Goal: Task Accomplishment & Management: Use online tool/utility

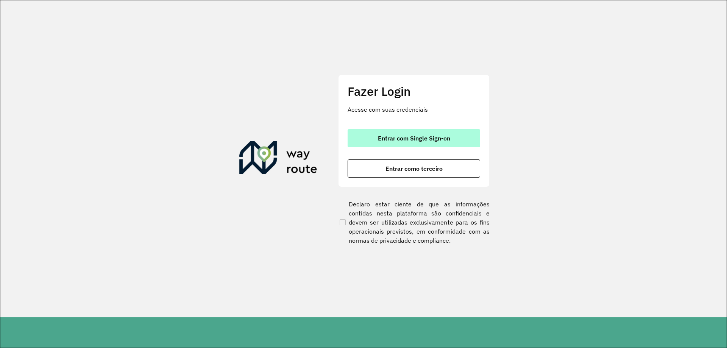
click at [387, 135] on span "Entrar com Single Sign-on" at bounding box center [414, 138] width 72 height 6
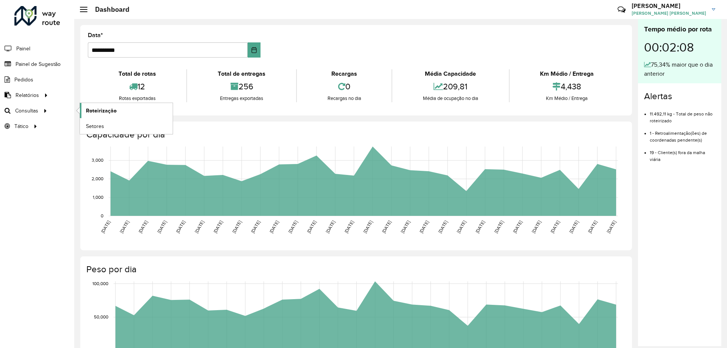
click at [93, 112] on span "Roteirização" at bounding box center [101, 111] width 31 height 8
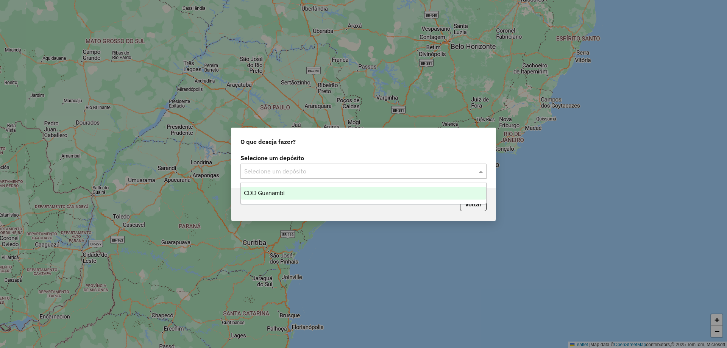
click at [272, 170] on input "text" at bounding box center [355, 171] width 223 height 9
click at [276, 191] on span "CDD Guanambi" at bounding box center [264, 193] width 41 height 6
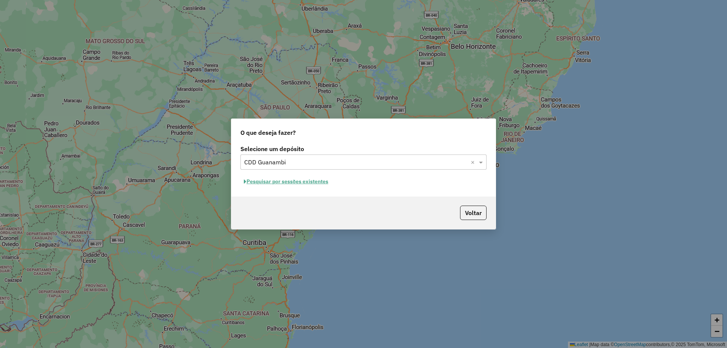
click at [312, 183] on button "Pesquisar por sessões existentes" at bounding box center [285, 182] width 91 height 12
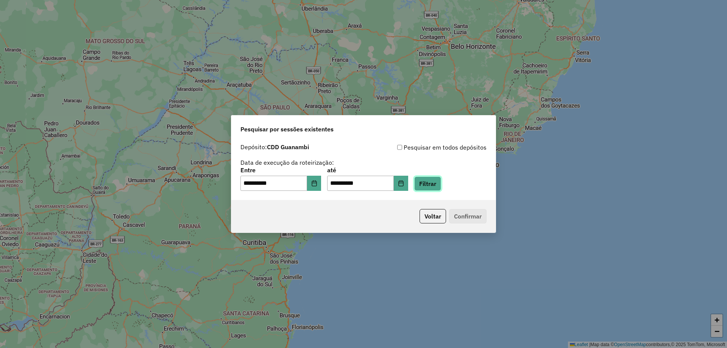
click at [432, 184] on button "Filtrar" at bounding box center [427, 183] width 27 height 14
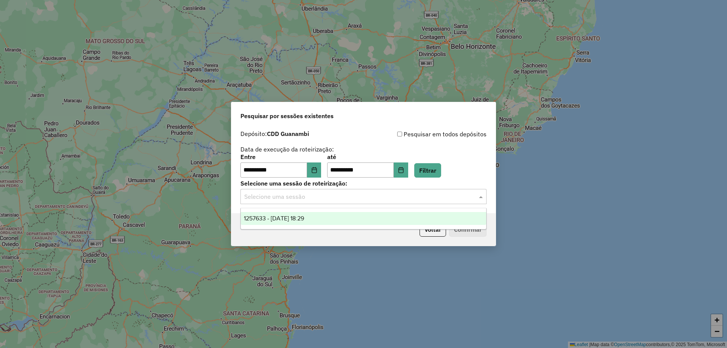
click at [349, 198] on input "text" at bounding box center [355, 196] width 223 height 9
click at [321, 217] on div "1257633 - 02/09/2025 18:29" at bounding box center [363, 218] width 245 height 13
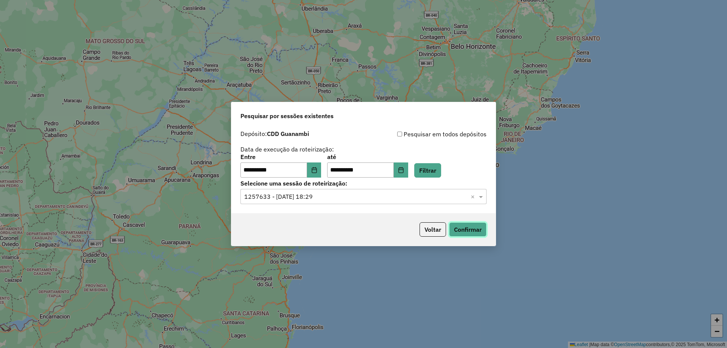
click at [465, 229] on button "Confirmar" at bounding box center [467, 229] width 37 height 14
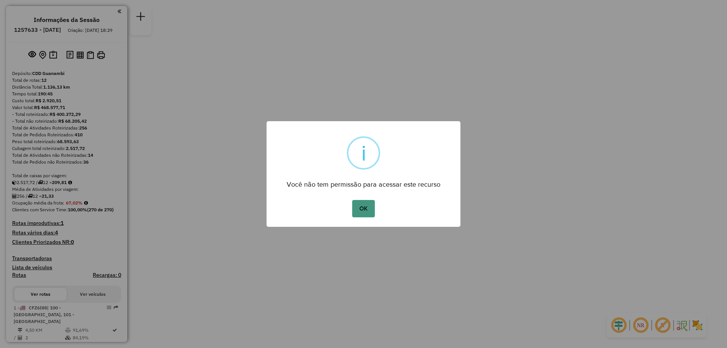
click at [366, 208] on button "OK" at bounding box center [363, 208] width 22 height 17
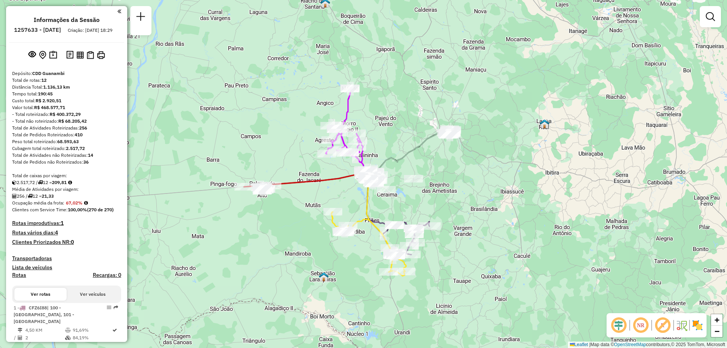
click at [127, 103] on div "Janela de atendimento Grade de atendimento Capacidade Transportadoras Veículos …" at bounding box center [363, 174] width 727 height 348
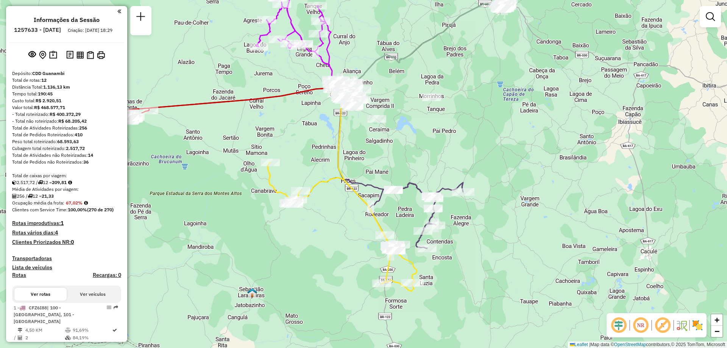
drag, startPoint x: 403, startPoint y: 151, endPoint x: 430, endPoint y: 142, distance: 28.3
click at [430, 142] on div "Janela de atendimento Grade de atendimento Capacidade Transportadoras Veículos …" at bounding box center [363, 174] width 727 height 348
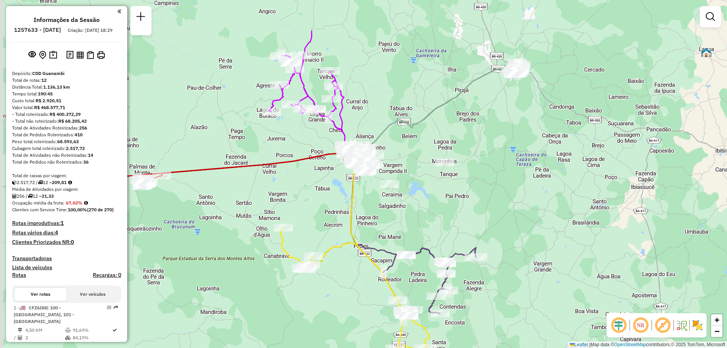
drag, startPoint x: 377, startPoint y: 34, endPoint x: 391, endPoint y: 103, distance: 70.7
click at [391, 103] on div "Janela de atendimento Grade de atendimento Capacidade Transportadoras Veículos …" at bounding box center [363, 174] width 727 height 348
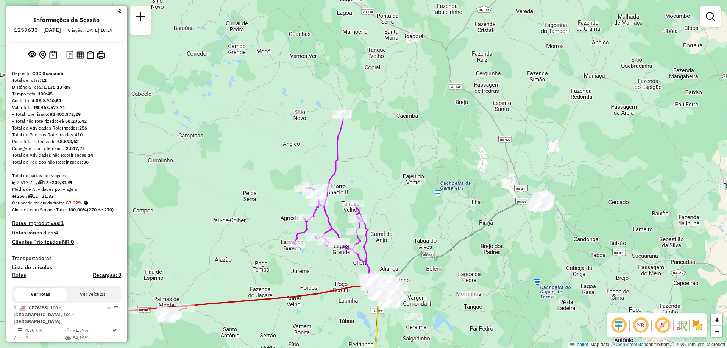
drag, startPoint x: 361, startPoint y: 76, endPoint x: 384, endPoint y: 188, distance: 114.4
click at [384, 188] on div "Janela de atendimento Grade de atendimento Capacidade Transportadoras Veículos …" at bounding box center [363, 174] width 727 height 348
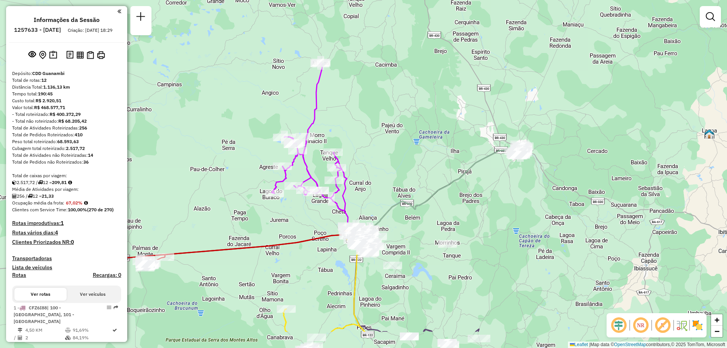
drag, startPoint x: 398, startPoint y: 153, endPoint x: 388, endPoint y: 122, distance: 32.7
click at [388, 122] on div "Janela de atendimento Grade de atendimento Capacidade Transportadoras Veículos …" at bounding box center [363, 174] width 727 height 348
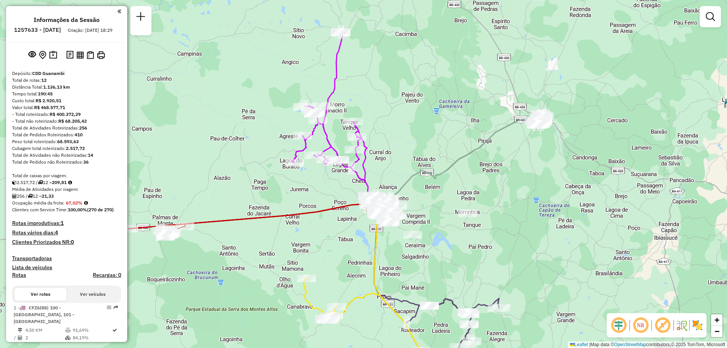
drag, startPoint x: 358, startPoint y: 193, endPoint x: 385, endPoint y: 161, distance: 42.4
click at [385, 161] on div "Janela de atendimento Grade de atendimento Capacidade Transportadoras Veículos …" at bounding box center [363, 174] width 727 height 348
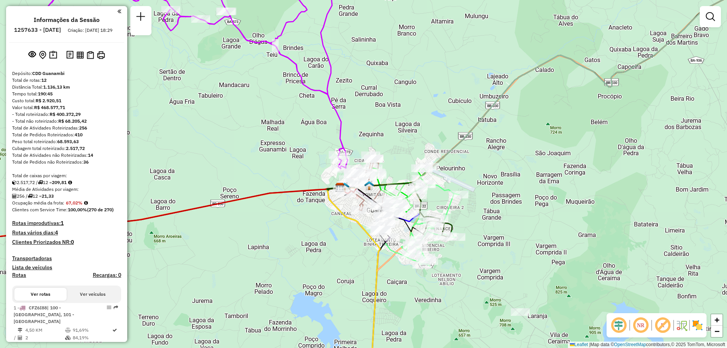
drag, startPoint x: 389, startPoint y: 172, endPoint x: 393, endPoint y: 143, distance: 29.0
click at [393, 143] on div "Janela de atendimento Grade de atendimento Capacidade Transportadoras Veículos …" at bounding box center [363, 174] width 727 height 348
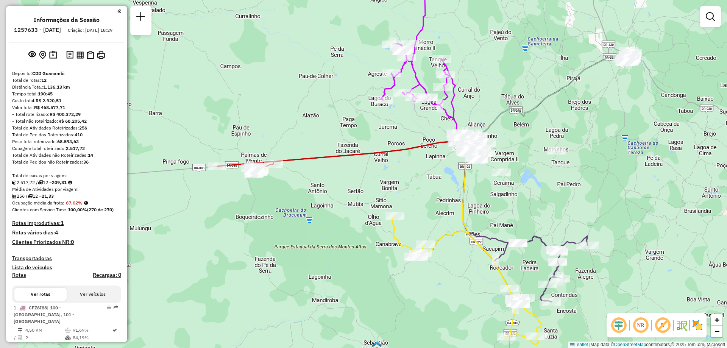
drag, startPoint x: 237, startPoint y: 154, endPoint x: 317, endPoint y: 141, distance: 82.1
click at [317, 141] on div "Janela de atendimento Grade de atendimento Capacidade Transportadoras Veículos …" at bounding box center [363, 174] width 727 height 348
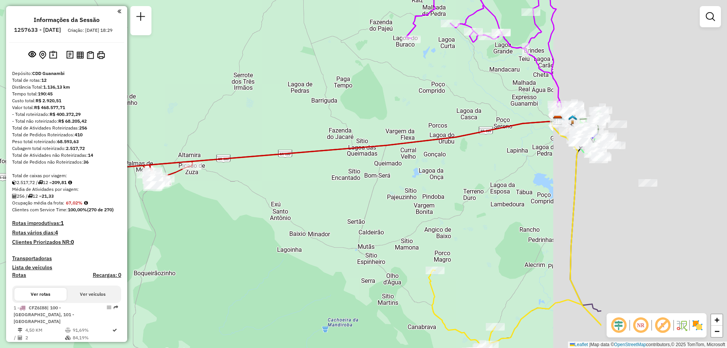
drag, startPoint x: 507, startPoint y: 185, endPoint x: 273, endPoint y: 184, distance: 234.2
click at [273, 184] on div "Janela de atendimento Grade de atendimento Capacidade Transportadoras Veículos …" at bounding box center [363, 174] width 727 height 348
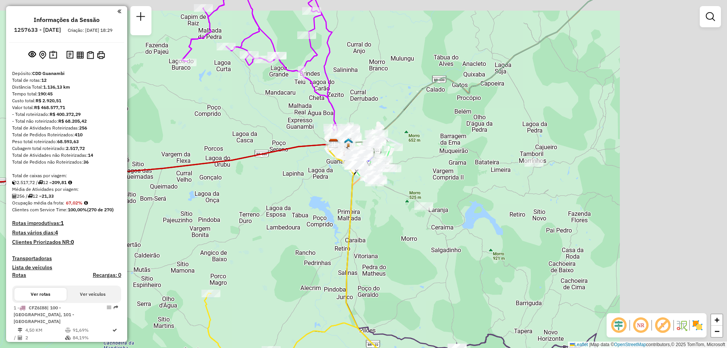
drag, startPoint x: 555, startPoint y: 172, endPoint x: 362, endPoint y: 199, distance: 194.6
click at [362, 199] on div "Janela de atendimento Grade de atendimento Capacidade Transportadoras Veículos …" at bounding box center [363, 174] width 727 height 348
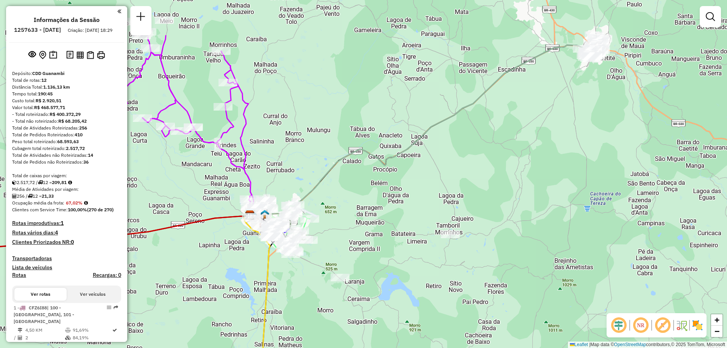
drag, startPoint x: 503, startPoint y: 125, endPoint x: 428, endPoint y: 193, distance: 102.1
click at [428, 193] on div "Janela de atendimento Grade de atendimento Capacidade Transportadoras Veículos …" at bounding box center [363, 174] width 727 height 348
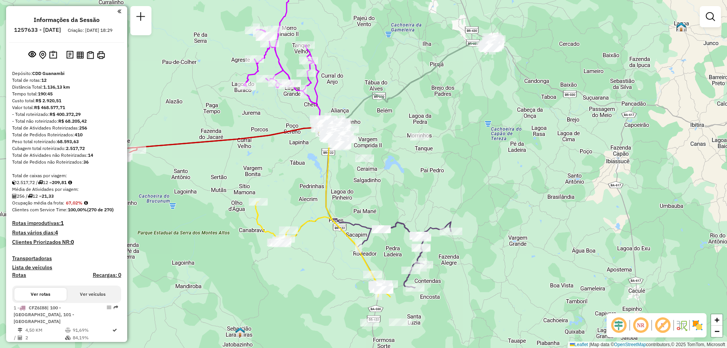
drag, startPoint x: 446, startPoint y: 216, endPoint x: 441, endPoint y: 109, distance: 107.6
click at [441, 110] on div "Janela de atendimento Grade de atendimento Capacidade Transportadoras Veículos …" at bounding box center [363, 174] width 727 height 348
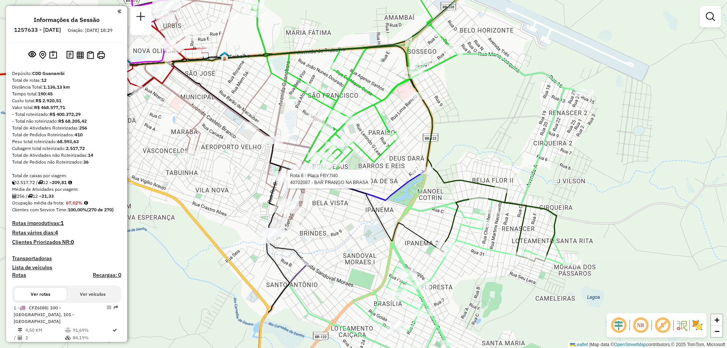
select select "**********"
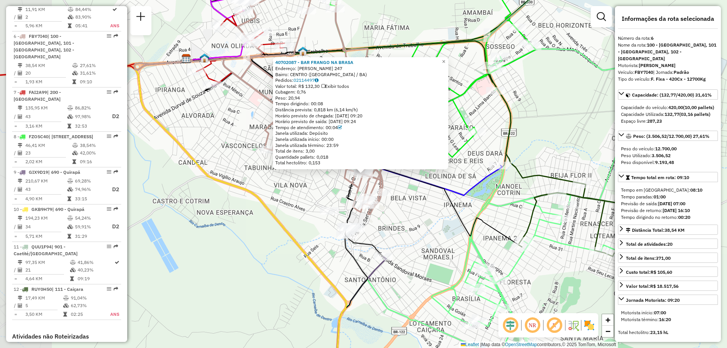
scroll to position [510, 0]
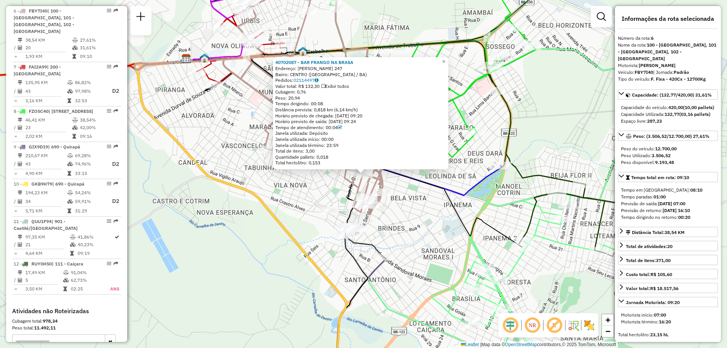
click at [301, 203] on div "40702087 - BAR FRANGO NA BRASA Endereço: [GEOGRAPHIC_DATA] 247 Bairro: [GEOGRAP…" at bounding box center [363, 174] width 727 height 348
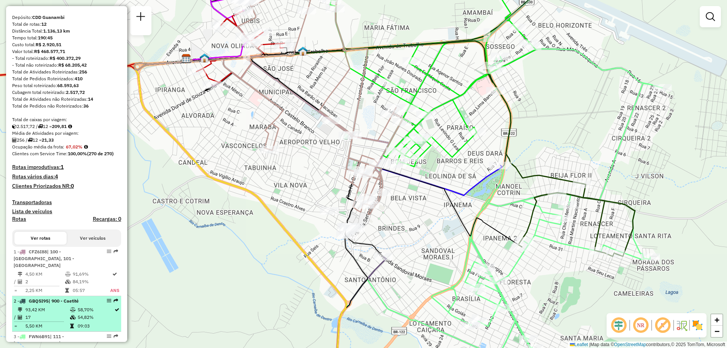
scroll to position [0, 0]
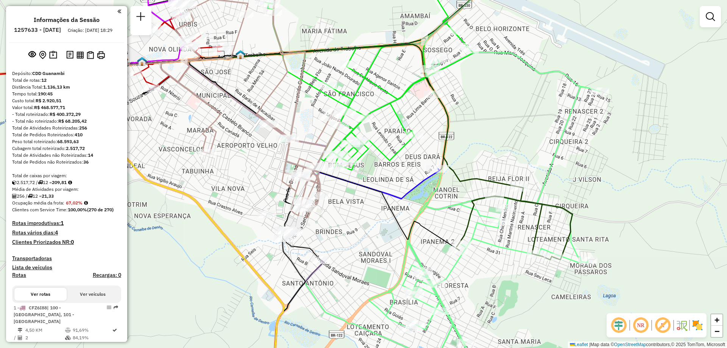
drag, startPoint x: 599, startPoint y: 108, endPoint x: 536, endPoint y: 111, distance: 62.5
click at [536, 111] on div "Janela de atendimento Grade de atendimento Capacidade Transportadoras Veículos …" at bounding box center [363, 174] width 727 height 348
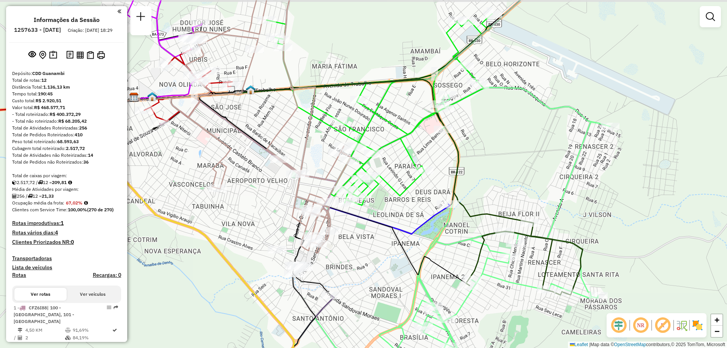
drag, startPoint x: 254, startPoint y: 88, endPoint x: 265, endPoint y: 118, distance: 32.4
click at [265, 118] on div "Janela de atendimento Grade de atendimento Capacidade Transportadoras Veículos …" at bounding box center [363, 174] width 727 height 348
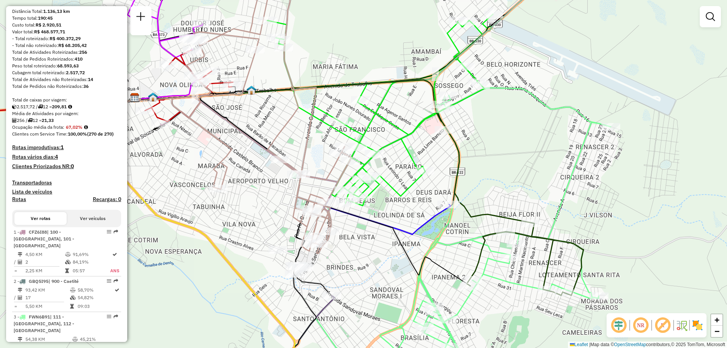
drag, startPoint x: 106, startPoint y: 241, endPoint x: 71, endPoint y: 213, distance: 44.4
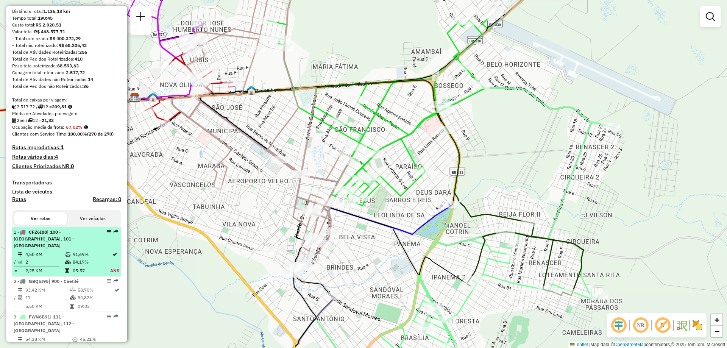
select select "**********"
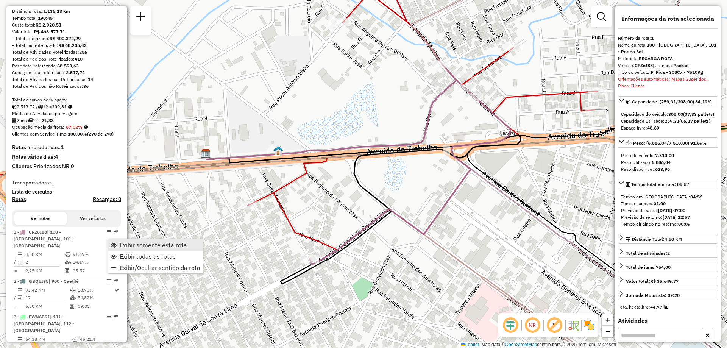
click at [169, 248] on span "Exibir somente esta rota" at bounding box center [153, 245] width 67 height 6
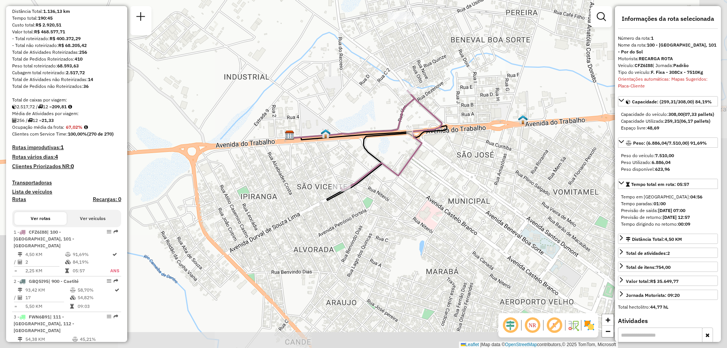
drag, startPoint x: 444, startPoint y: 264, endPoint x: 394, endPoint y: 212, distance: 72.0
click at [394, 212] on div "Janela de atendimento Grade de atendimento Capacidade Transportadoras Veículos …" at bounding box center [363, 174] width 727 height 348
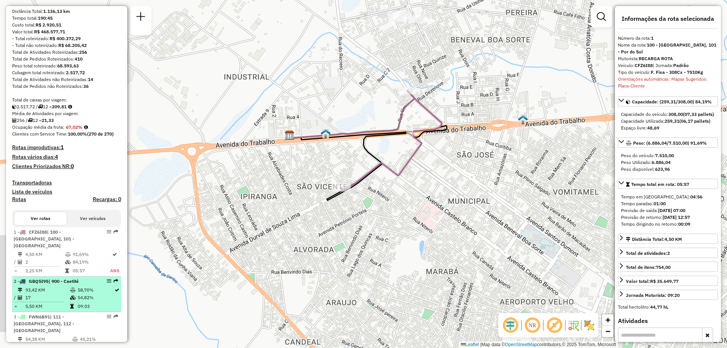
click at [61, 290] on td "93,42 KM" at bounding box center [47, 290] width 45 height 8
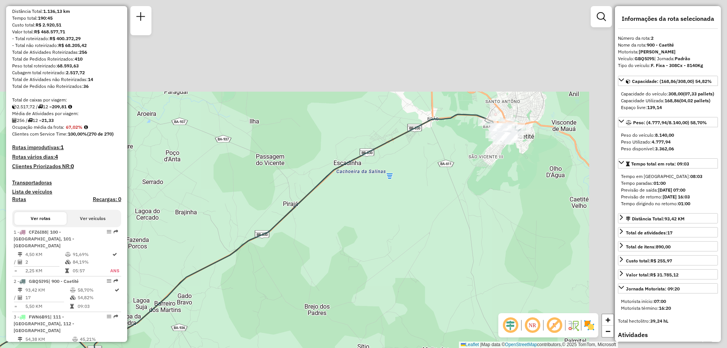
drag, startPoint x: 490, startPoint y: 183, endPoint x: 238, endPoint y: 303, distance: 279.5
click at [238, 303] on div "Janela de atendimento Grade de atendimento Capacidade Transportadoras Veículos …" at bounding box center [363, 174] width 727 height 348
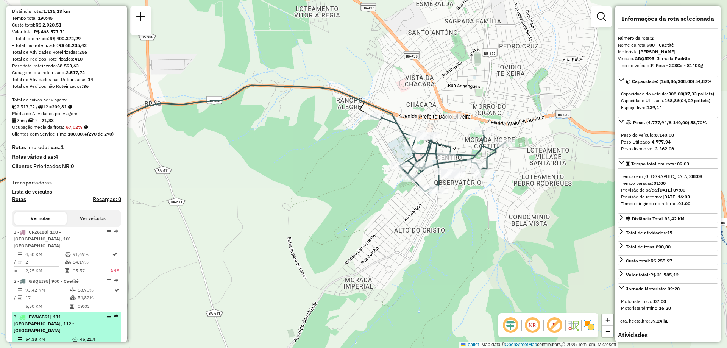
scroll to position [114, 0]
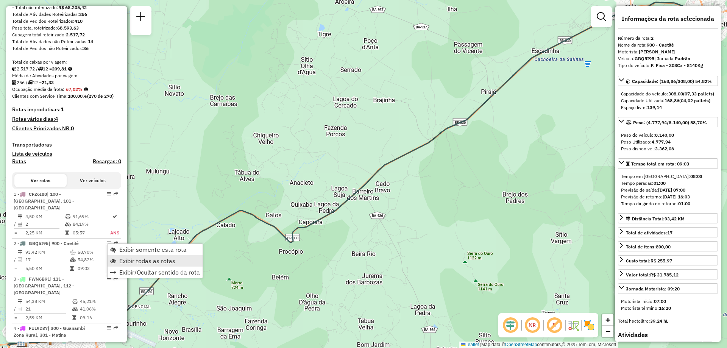
click at [132, 262] on span "Exibir todas as rotas" at bounding box center [147, 261] width 56 height 6
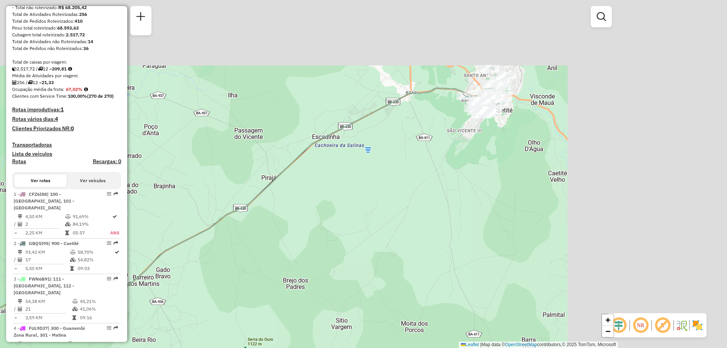
drag, startPoint x: 453, startPoint y: 135, endPoint x: 190, endPoint y: 241, distance: 283.9
click at [190, 241] on div "Janela de atendimento Grade de atendimento Capacidade Transportadoras Veículos …" at bounding box center [363, 174] width 727 height 348
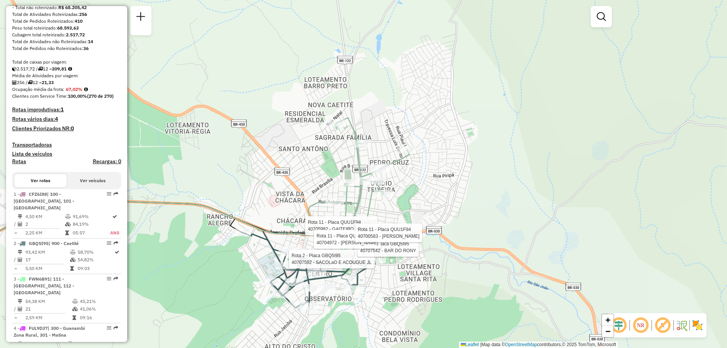
click at [452, 253] on div "Rota 2 - Placa GBQ5I95 40707592 - SACOLaO E ACOUGUE JL Rota 11 - Placa QUU1F94 …" at bounding box center [363, 174] width 727 height 348
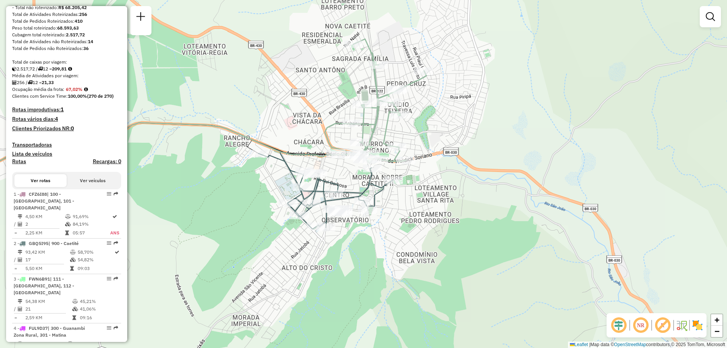
drag, startPoint x: 454, startPoint y: 250, endPoint x: 471, endPoint y: 172, distance: 79.6
click at [471, 172] on div "Janela de atendimento Grade de atendimento Capacidade Transportadoras Veículos …" at bounding box center [363, 174] width 727 height 348
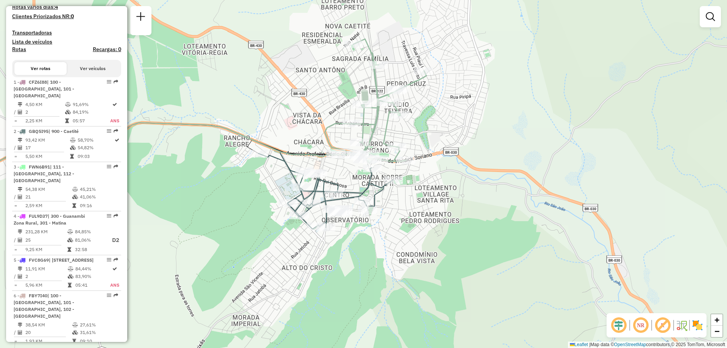
scroll to position [227, 0]
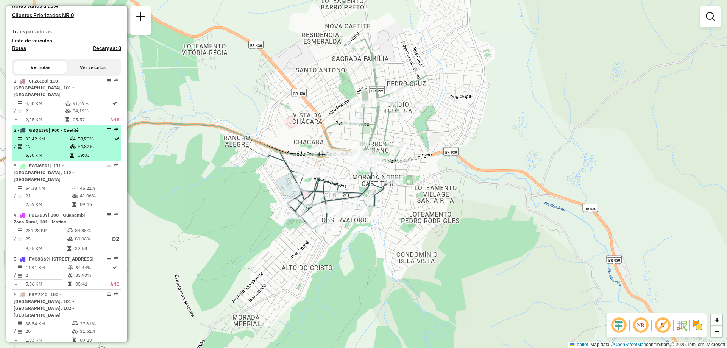
select select "**********"
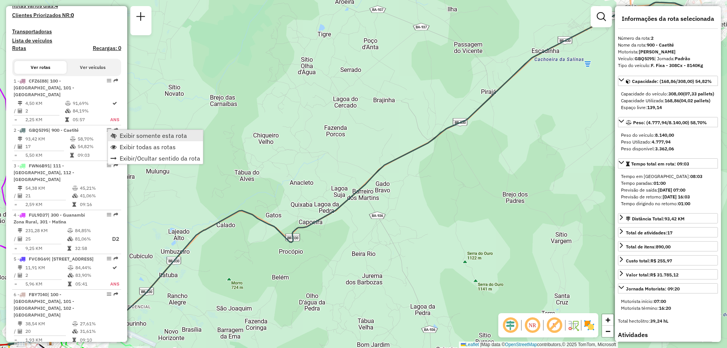
click at [143, 137] on span "Exibir somente esta rota" at bounding box center [153, 135] width 67 height 6
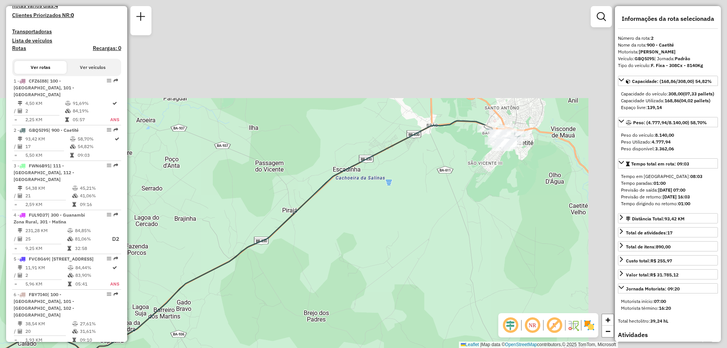
drag, startPoint x: 397, startPoint y: 177, endPoint x: 191, endPoint y: 293, distance: 235.9
click at [191, 293] on div "Janela de atendimento Grade de atendimento Capacidade Transportadoras Veículos …" at bounding box center [363, 174] width 727 height 348
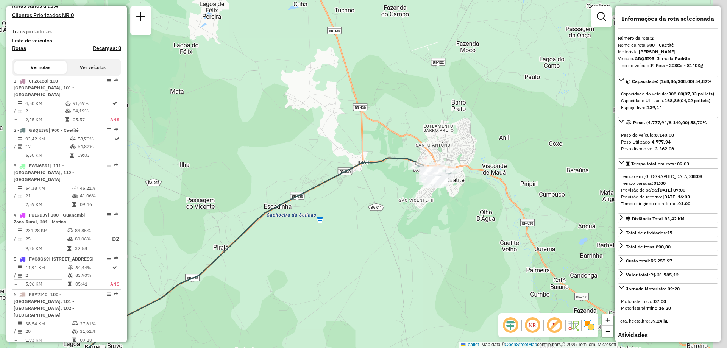
drag, startPoint x: 375, startPoint y: 220, endPoint x: 321, endPoint y: 229, distance: 55.2
click at [324, 229] on div "Janela de atendimento Grade de atendimento Capacidade Transportadoras Veículos …" at bounding box center [363, 174] width 727 height 348
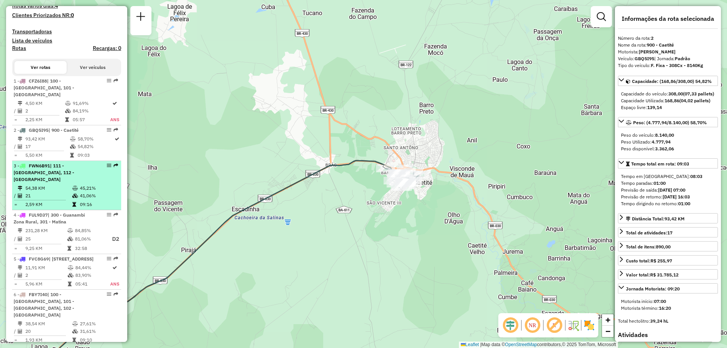
click at [58, 192] on td "21" at bounding box center [48, 196] width 47 height 8
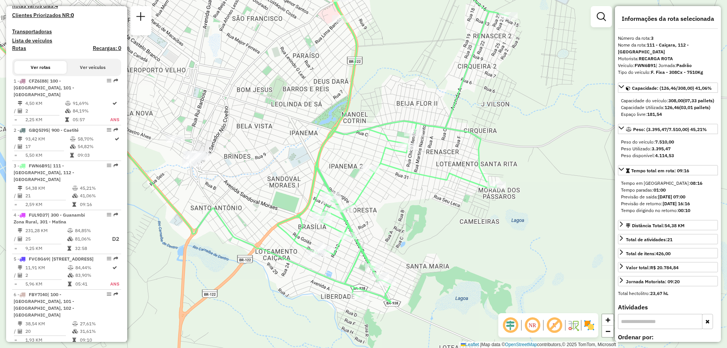
drag, startPoint x: 479, startPoint y: 187, endPoint x: 366, endPoint y: 146, distance: 120.5
click at [366, 146] on div "Janela de atendimento Grade de atendimento Capacidade Transportadoras Veículos …" at bounding box center [363, 174] width 727 height 348
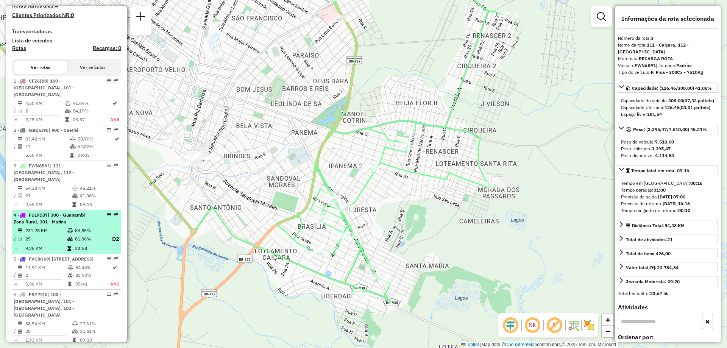
click at [67, 235] on td at bounding box center [71, 238] width 8 height 9
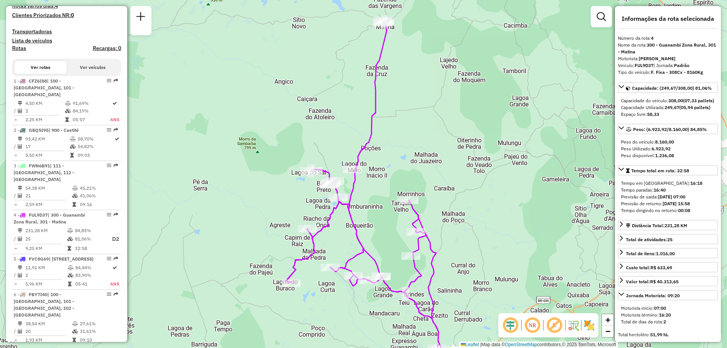
drag, startPoint x: 194, startPoint y: 242, endPoint x: 197, endPoint y: 263, distance: 20.7
click at [197, 263] on div "Janela de atendimento Grade de atendimento Capacidade Transportadoras Veículos …" at bounding box center [363, 174] width 727 height 348
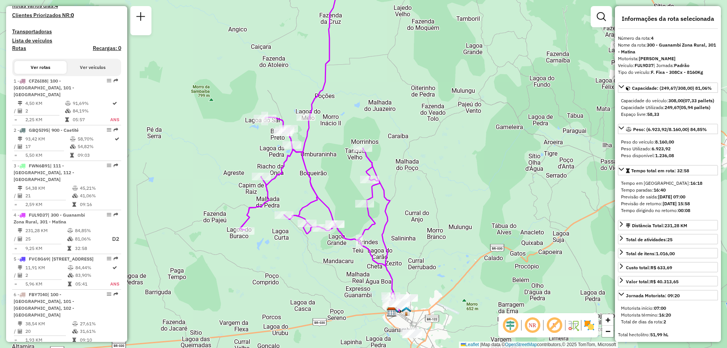
drag, startPoint x: 487, startPoint y: 169, endPoint x: 438, endPoint y: 114, distance: 72.9
click at [438, 114] on div "Janela de atendimento Grade de atendimento Capacidade Transportadoras Veículos …" at bounding box center [363, 174] width 727 height 348
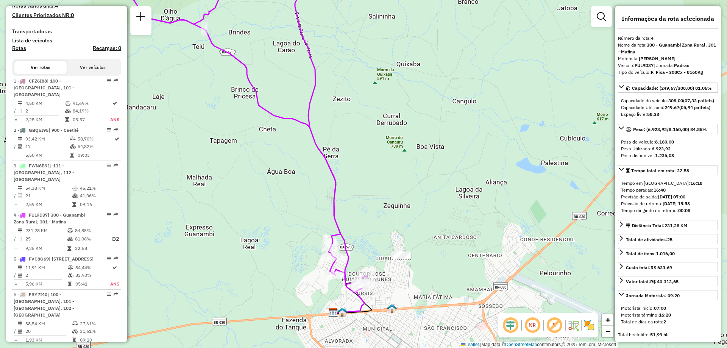
drag, startPoint x: 378, startPoint y: 247, endPoint x: 375, endPoint y: 208, distance: 39.4
click at [375, 208] on div "Janela de atendimento Grade de atendimento Capacidade Transportadoras Veículos …" at bounding box center [363, 174] width 727 height 348
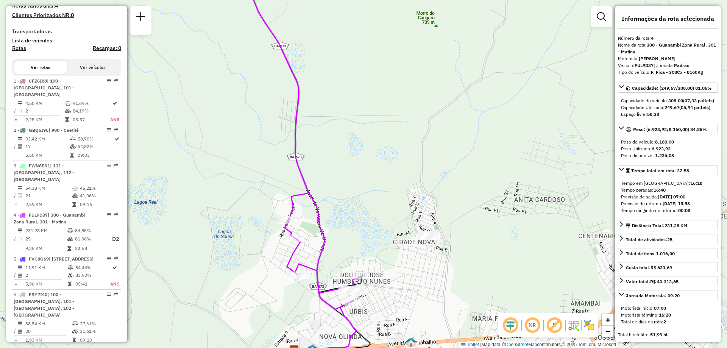
drag, startPoint x: 127, startPoint y: 196, endPoint x: 126, endPoint y: 213, distance: 16.7
click at [126, 213] on hb-router-mapa "Informações da Sessão 1257633 - [DATE] Criação: [DATE] 18:29 Depósito: CDD Guan…" at bounding box center [363, 174] width 727 height 348
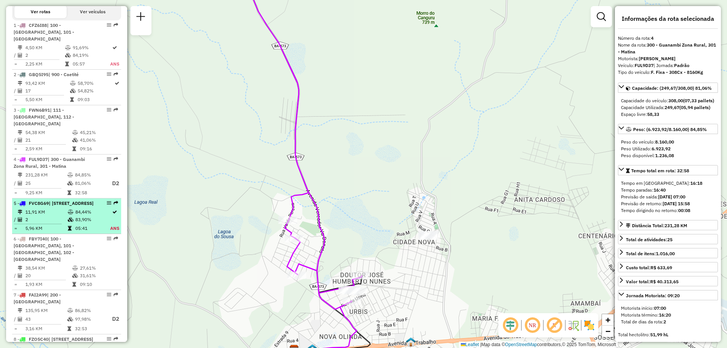
scroll to position [284, 0]
click at [62, 198] on span "| [STREET_ADDRESS]" at bounding box center [71, 201] width 45 height 6
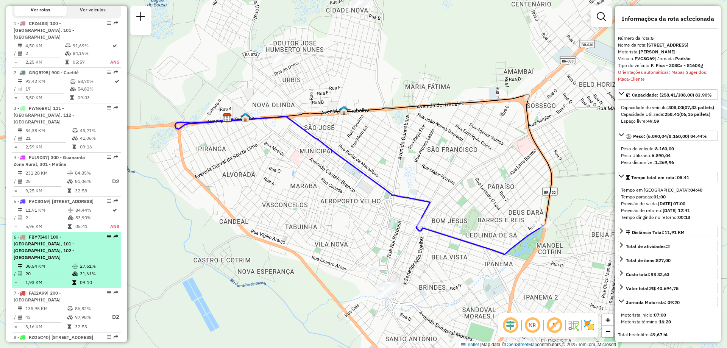
click at [62, 262] on td "38,54 KM" at bounding box center [48, 266] width 47 height 8
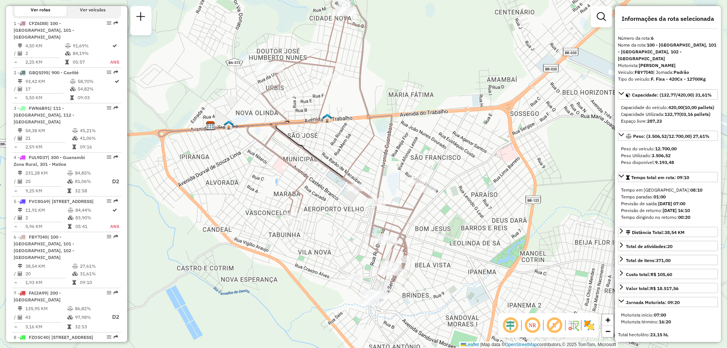
drag, startPoint x: 369, startPoint y: 297, endPoint x: 295, endPoint y: 259, distance: 82.8
click at [295, 259] on div "Janela de atendimento Grade de atendimento Capacidade Transportadoras Veículos …" at bounding box center [363, 174] width 727 height 348
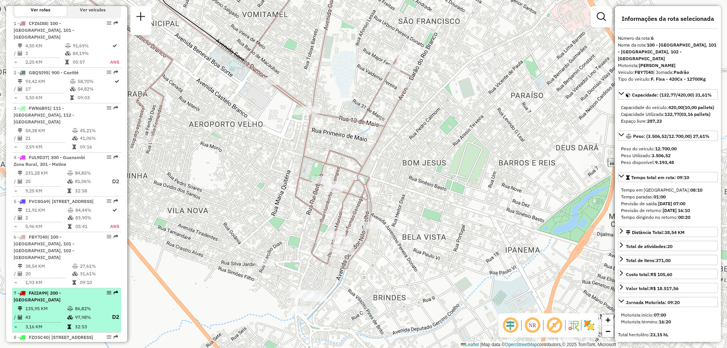
click at [59, 312] on td "43" at bounding box center [46, 316] width 42 height 9
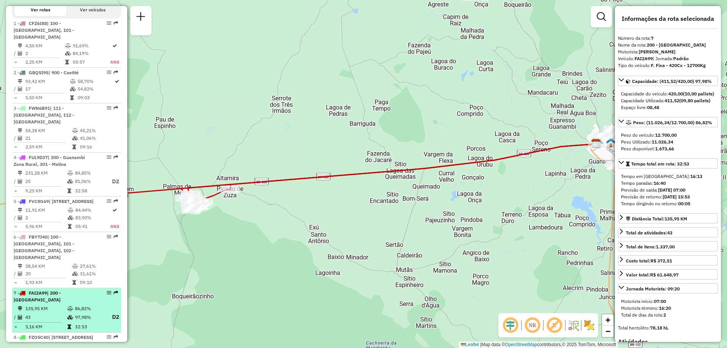
scroll to position [360, 0]
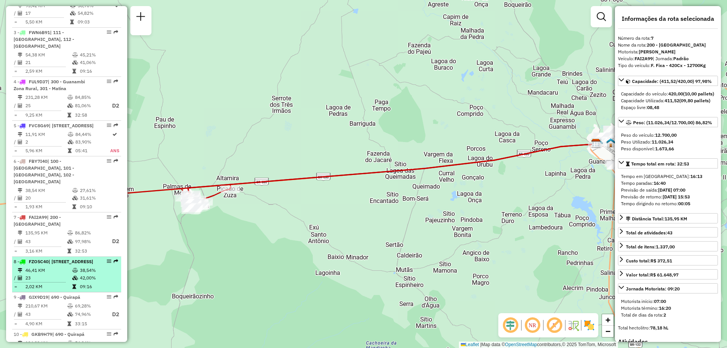
click at [67, 268] on td "46,41 KM" at bounding box center [48, 270] width 47 height 8
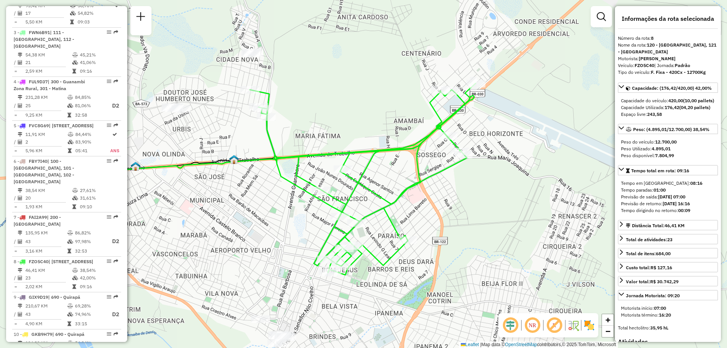
drag, startPoint x: 353, startPoint y: 277, endPoint x: 269, endPoint y: 282, distance: 84.1
click at [269, 282] on div "Janela de atendimento Grade de atendimento Capacidade Transportadoras Veículos …" at bounding box center [363, 174] width 727 height 348
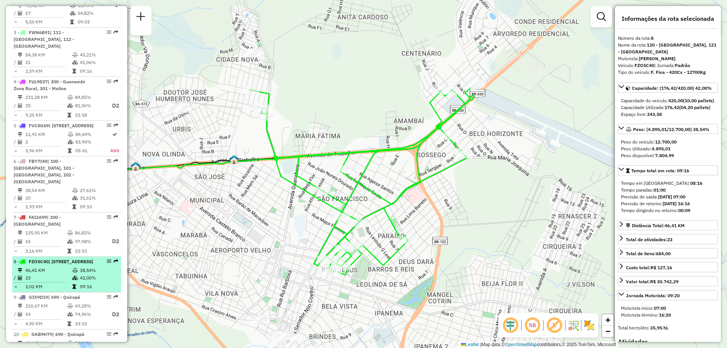
scroll to position [398, 0]
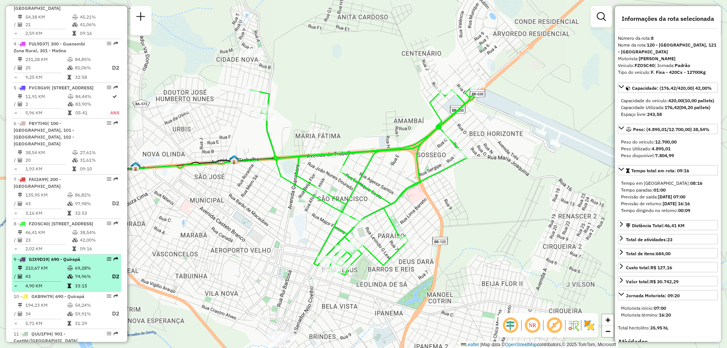
click at [47, 267] on td "210,67 KM" at bounding box center [46, 268] width 42 height 8
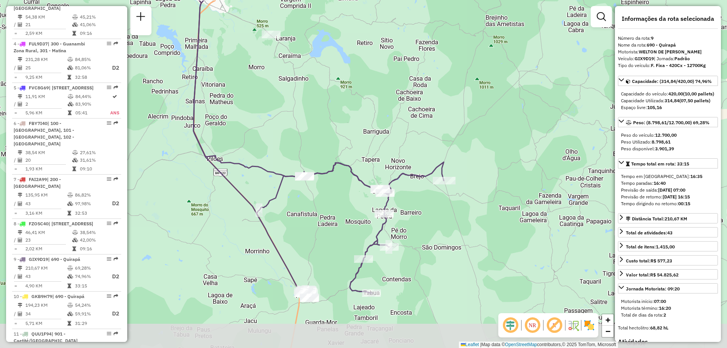
drag, startPoint x: 312, startPoint y: 293, endPoint x: 258, endPoint y: 254, distance: 66.7
click at [258, 254] on div "Janela de atendimento Grade de atendimento Capacidade Transportadoras Veículos …" at bounding box center [363, 174] width 727 height 348
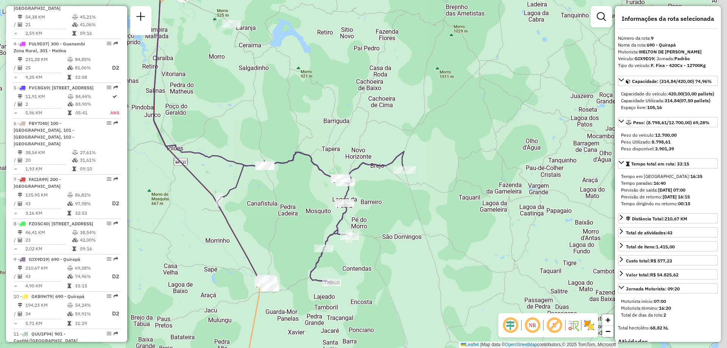
drag, startPoint x: 330, startPoint y: 253, endPoint x: 291, endPoint y: 243, distance: 41.1
click at [291, 243] on div "Janela de atendimento Grade de atendimento Capacidade Transportadoras Veículos …" at bounding box center [363, 174] width 727 height 348
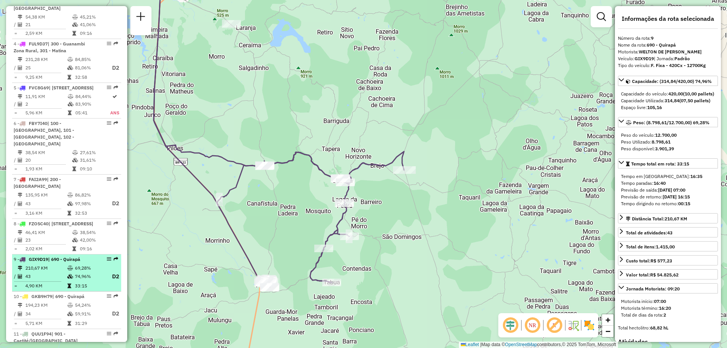
click at [32, 272] on td "43" at bounding box center [46, 276] width 42 height 9
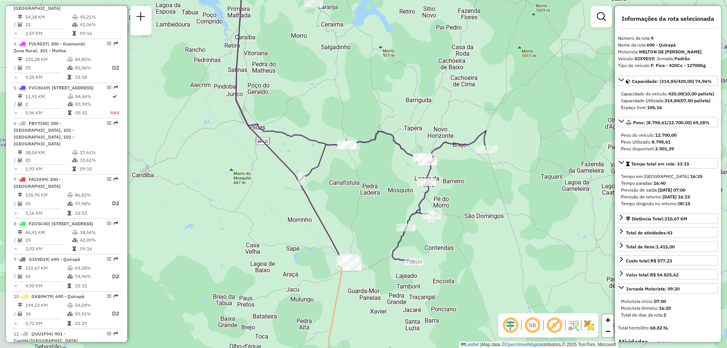
drag, startPoint x: 278, startPoint y: 260, endPoint x: 266, endPoint y: 190, distance: 71.4
click at [266, 190] on div "Janela de atendimento Grade de atendimento Capacidade Transportadoras Veículos …" at bounding box center [363, 174] width 727 height 348
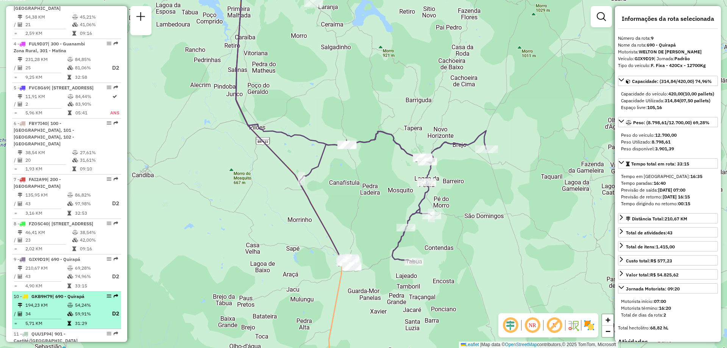
click at [75, 305] on td "54,24%" at bounding box center [90, 305] width 30 height 8
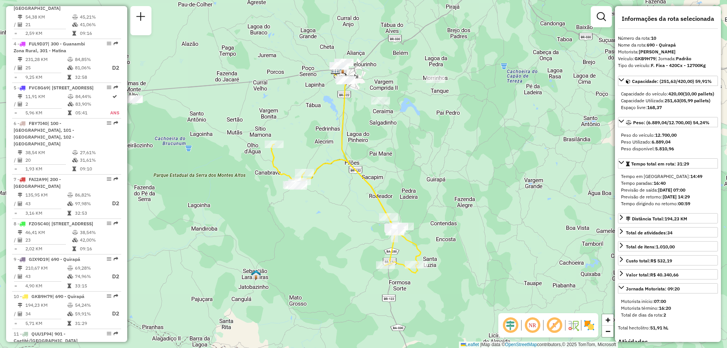
drag, startPoint x: 410, startPoint y: 160, endPoint x: 392, endPoint y: 157, distance: 18.5
click at [392, 157] on div "Janela de atendimento Grade de atendimento Capacidade Transportadoras Veículos …" at bounding box center [363, 174] width 727 height 348
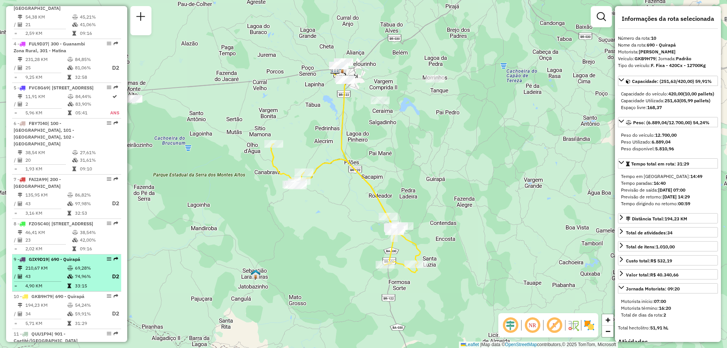
scroll to position [436, 0]
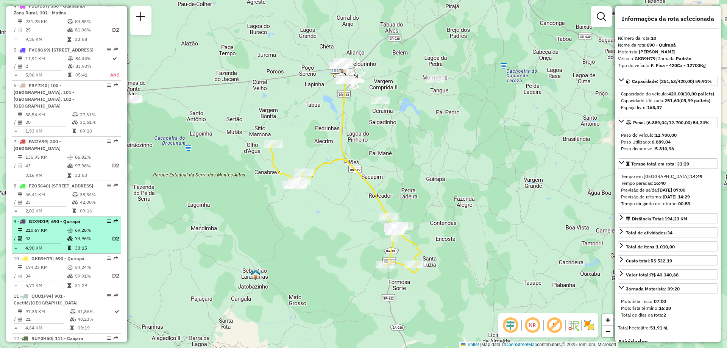
click at [47, 224] on div "9 - GIX9D19 | 690 - Quirapá" at bounding box center [54, 221] width 80 height 7
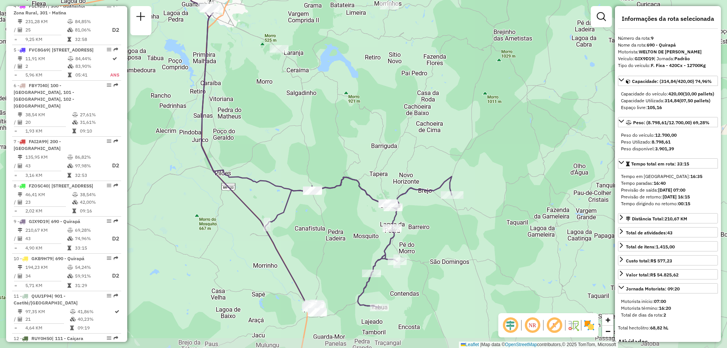
drag, startPoint x: 390, startPoint y: 285, endPoint x: 346, endPoint y: 262, distance: 50.4
click at [346, 262] on div "Janela de atendimento Grade de atendimento Capacidade Transportadoras Veículos …" at bounding box center [363, 174] width 727 height 348
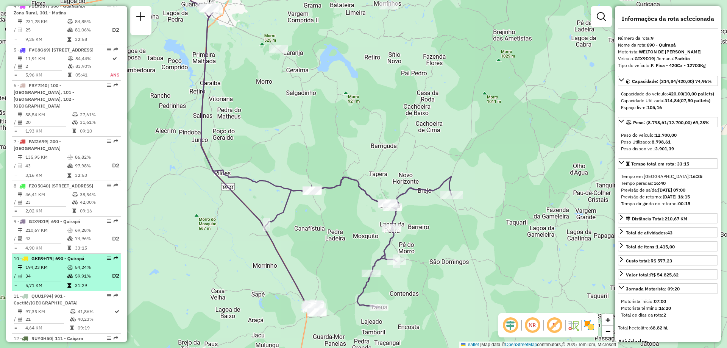
scroll to position [473, 0]
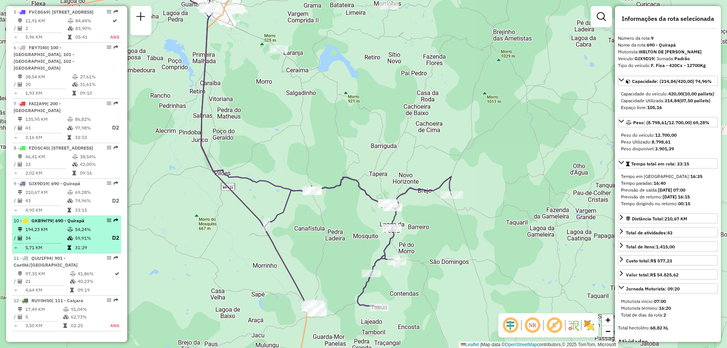
click at [91, 236] on td "59,91%" at bounding box center [90, 237] width 30 height 9
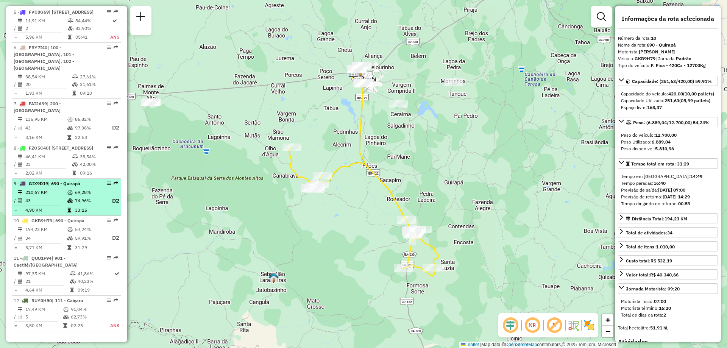
click at [89, 195] on td "69,28%" at bounding box center [90, 192] width 30 height 8
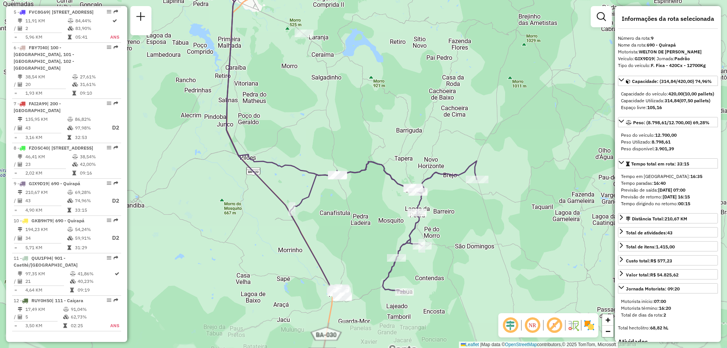
drag, startPoint x: 372, startPoint y: 291, endPoint x: 351, endPoint y: 251, distance: 45.4
click at [351, 251] on div "Janela de atendimento Grade de atendimento Capacidade Transportadoras Veículos …" at bounding box center [363, 174] width 727 height 348
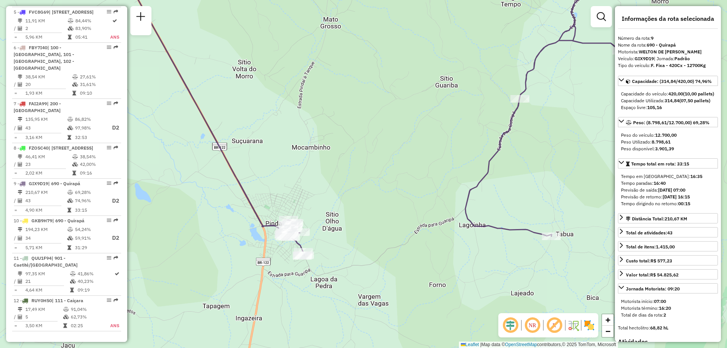
drag, startPoint x: 439, startPoint y: 266, endPoint x: 409, endPoint y: 272, distance: 30.4
click at [409, 272] on div "Janela de atendimento Grade de atendimento Capacidade Transportadoras Veículos …" at bounding box center [363, 174] width 727 height 348
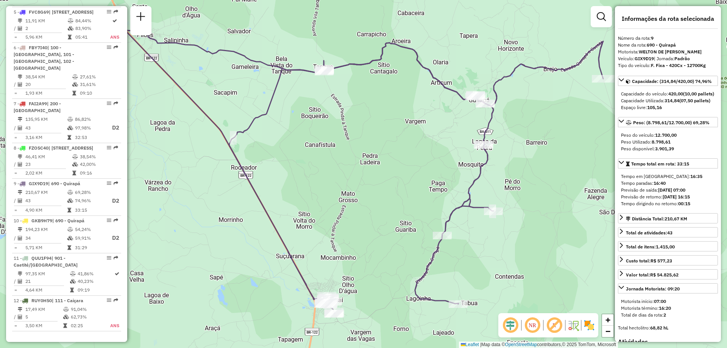
drag, startPoint x: 400, startPoint y: 204, endPoint x: 393, endPoint y: 252, distance: 48.6
click at [393, 252] on div "Janela de atendimento Grade de atendimento Capacidade Transportadoras Veículos …" at bounding box center [363, 174] width 727 height 348
drag, startPoint x: 399, startPoint y: 234, endPoint x: 377, endPoint y: 198, distance: 42.4
click at [377, 198] on div "Janela de atendimento Grade de atendimento Capacidade Transportadoras Veículos …" at bounding box center [363, 174] width 727 height 348
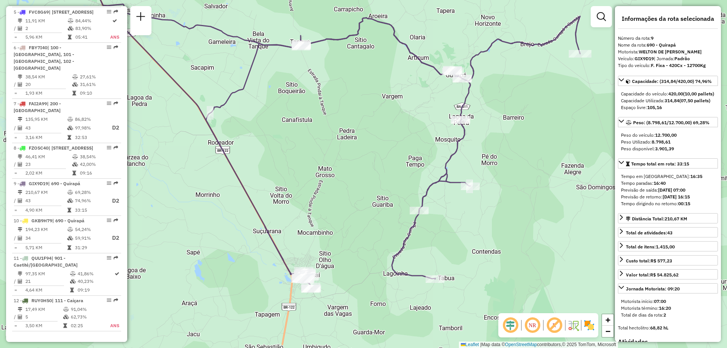
drag, startPoint x: 377, startPoint y: 198, endPoint x: 377, endPoint y: 210, distance: 12.5
click at [377, 210] on div "Janela de atendimento Grade de atendimento Capacidade Transportadoras Veículos …" at bounding box center [363, 174] width 727 height 348
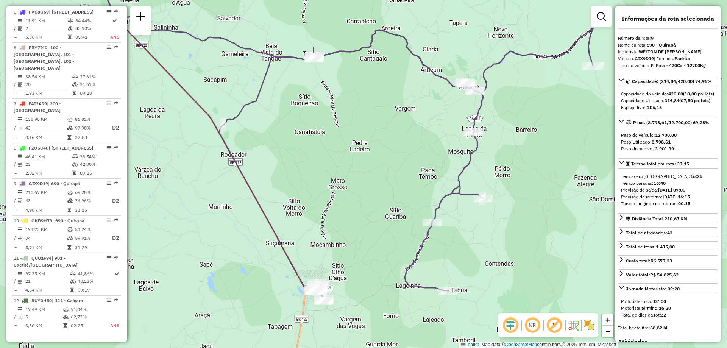
drag, startPoint x: 377, startPoint y: 210, endPoint x: 398, endPoint y: 227, distance: 26.7
click at [398, 227] on div "Janela de atendimento Grade de atendimento Capacidade Transportadoras Veículos …" at bounding box center [363, 174] width 727 height 348
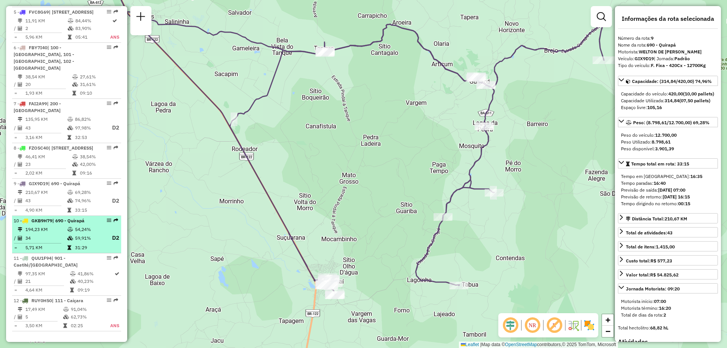
click at [55, 241] on td "34" at bounding box center [46, 237] width 42 height 9
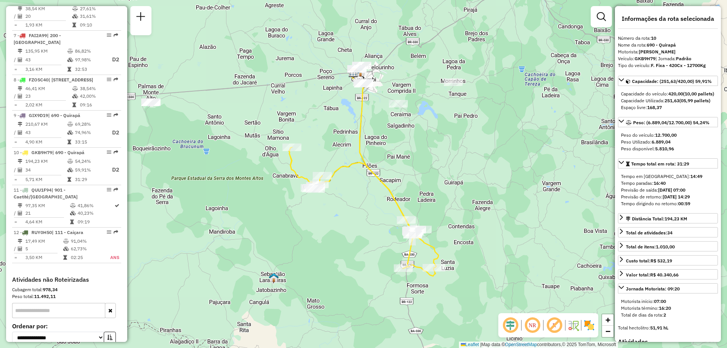
scroll to position [546, 0]
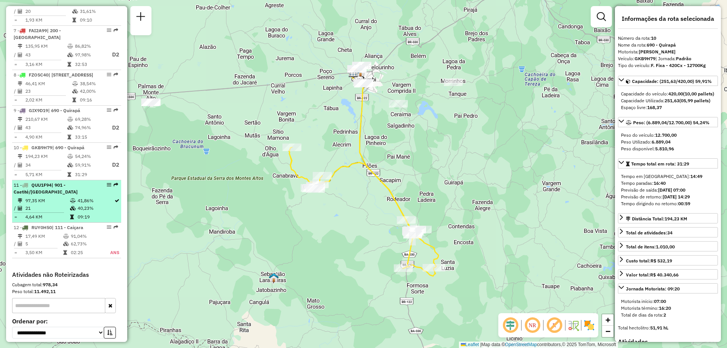
click at [48, 185] on span "QUU1F94" at bounding box center [41, 185] width 20 height 6
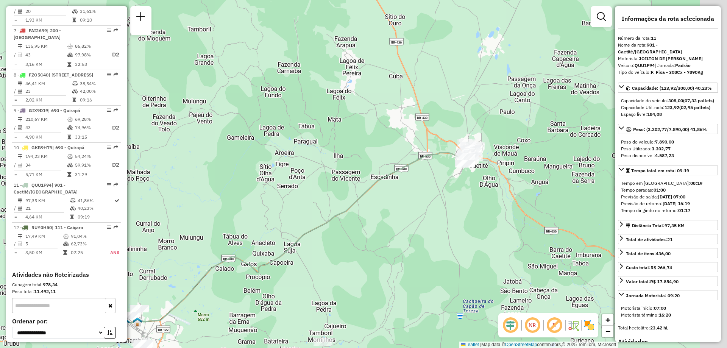
drag, startPoint x: 468, startPoint y: 195, endPoint x: 455, endPoint y: 188, distance: 14.9
click at [438, 220] on div "Janela de atendimento Grade de atendimento Capacidade Transportadoras Veículos …" at bounding box center [363, 174] width 727 height 348
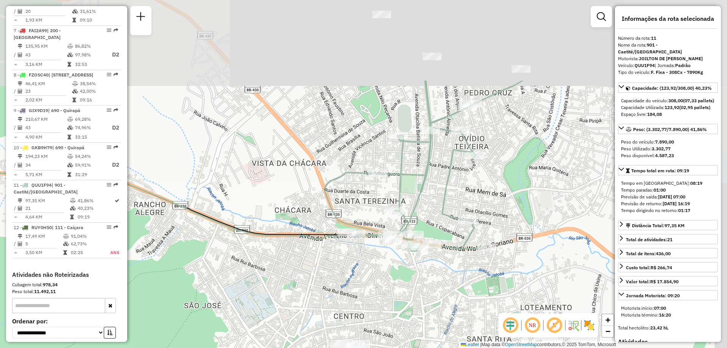
drag, startPoint x: 537, startPoint y: 139, endPoint x: 501, endPoint y: 253, distance: 119.8
click at [501, 253] on div "Janela de atendimento Grade de atendimento Capacidade Transportadoras Veículos …" at bounding box center [363, 174] width 727 height 348
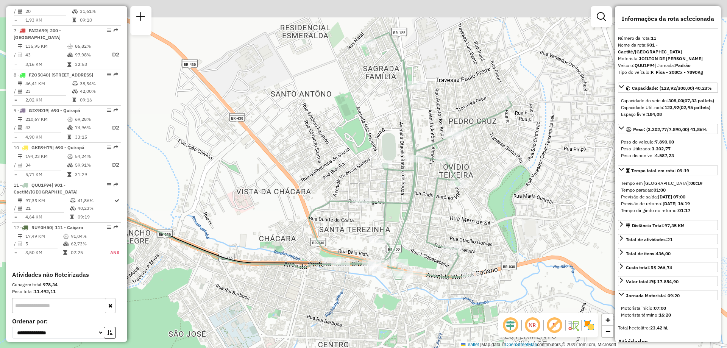
drag, startPoint x: 501, startPoint y: 253, endPoint x: 484, endPoint y: 286, distance: 36.7
click at [484, 286] on div "Janela de atendimento Grade de atendimento Capacidade Transportadoras Veículos …" at bounding box center [363, 174] width 727 height 348
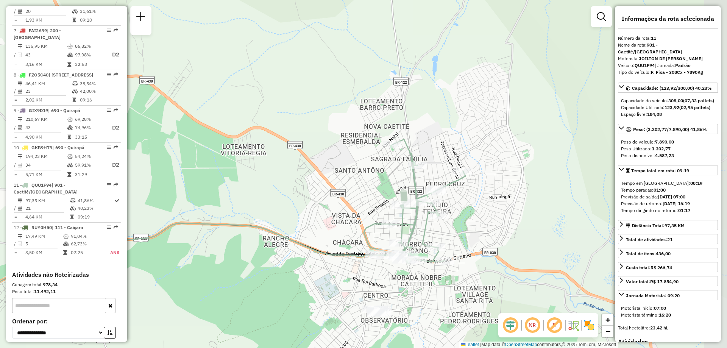
drag, startPoint x: 493, startPoint y: 240, endPoint x: 461, endPoint y: 221, distance: 37.1
click at [461, 221] on div "Janela de atendimento Grade de atendimento Capacidade Transportadoras Veículos …" at bounding box center [363, 174] width 727 height 348
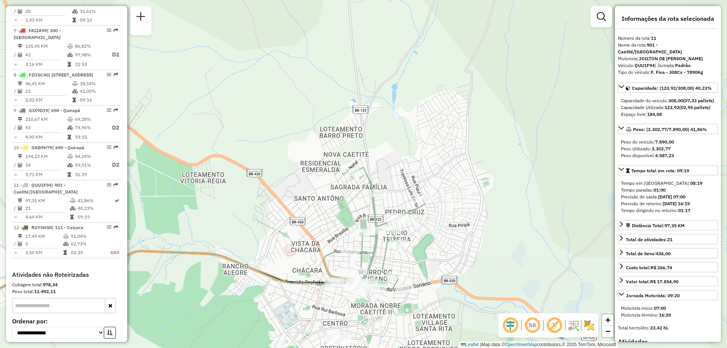
drag, startPoint x: 308, startPoint y: 216, endPoint x: 267, endPoint y: 244, distance: 49.2
click at [267, 244] on div "Janela de atendimento Grade de atendimento Capacidade Transportadoras Veículos …" at bounding box center [363, 174] width 727 height 348
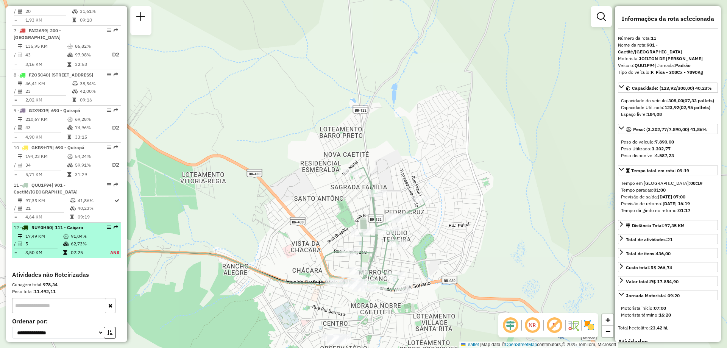
click at [56, 247] on td at bounding box center [38, 247] width 49 height 1
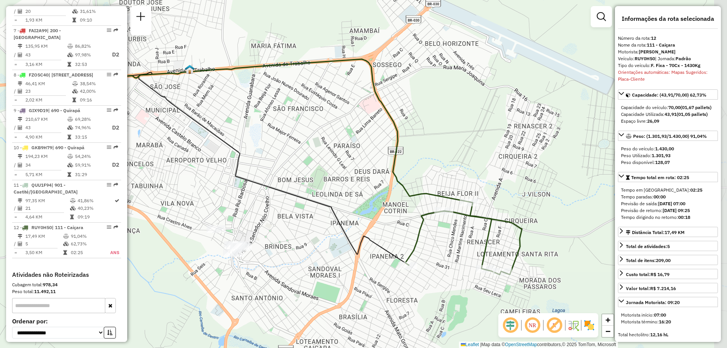
drag, startPoint x: 446, startPoint y: 178, endPoint x: 356, endPoint y: 171, distance: 90.7
click at [356, 171] on div "Janela de atendimento Grade de atendimento Capacidade Transportadoras Veículos …" at bounding box center [363, 174] width 727 height 348
drag, startPoint x: 356, startPoint y: 171, endPoint x: 363, endPoint y: 124, distance: 47.2
click at [363, 124] on div "Janela de atendimento Grade de atendimento Capacidade Transportadoras Veículos …" at bounding box center [363, 174] width 727 height 348
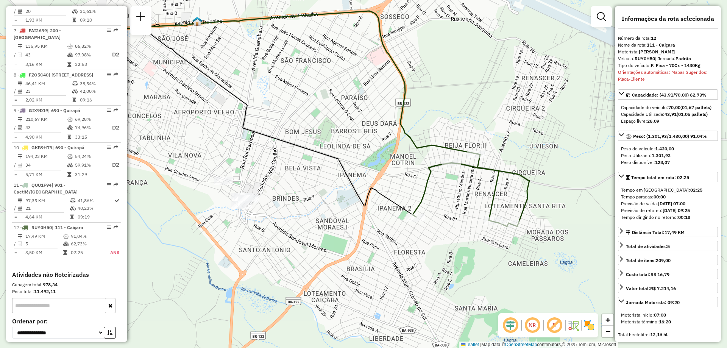
click at [531, 327] on em at bounding box center [532, 325] width 18 height 18
click at [535, 332] on em at bounding box center [532, 325] width 18 height 18
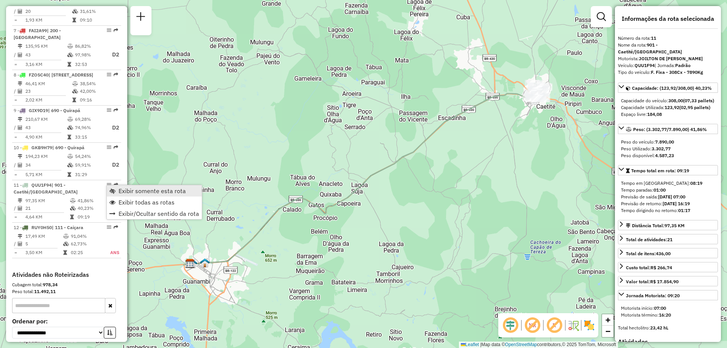
click at [149, 192] on span "Exibir somente esta rota" at bounding box center [151, 191] width 67 height 6
click at [117, 202] on span "Exibir todas as rotas" at bounding box center [145, 202] width 56 height 6
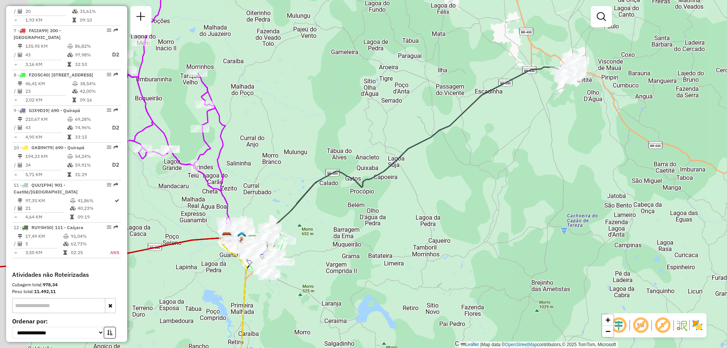
drag, startPoint x: 269, startPoint y: 238, endPoint x: 334, endPoint y: 190, distance: 80.8
click at [334, 190] on div "Janela de atendimento Grade de atendimento Capacidade Transportadoras Veículos …" at bounding box center [363, 174] width 727 height 348
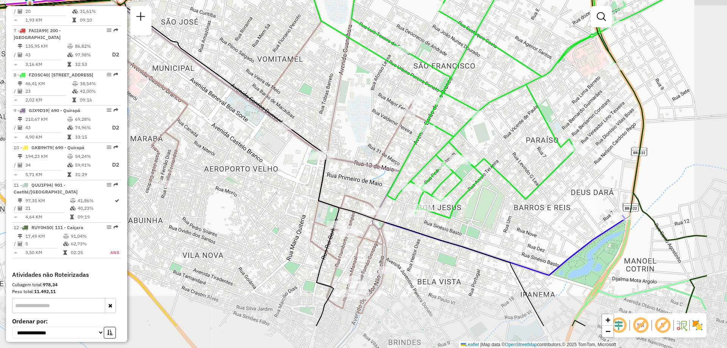
drag, startPoint x: 434, startPoint y: 201, endPoint x: 327, endPoint y: 143, distance: 121.7
click at [327, 143] on div "Janela de atendimento Grade de atendimento Capacidade Transportadoras Veículos …" at bounding box center [363, 174] width 727 height 348
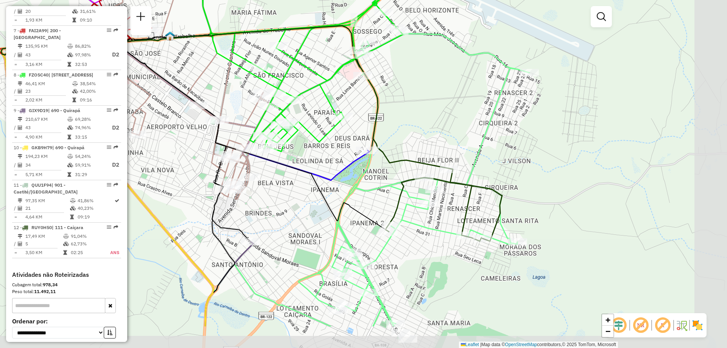
drag, startPoint x: 616, startPoint y: 170, endPoint x: 449, endPoint y: 113, distance: 176.9
click at [449, 113] on div "Janela de atendimento Grade de atendimento Capacidade Transportadoras Veículos …" at bounding box center [363, 174] width 727 height 348
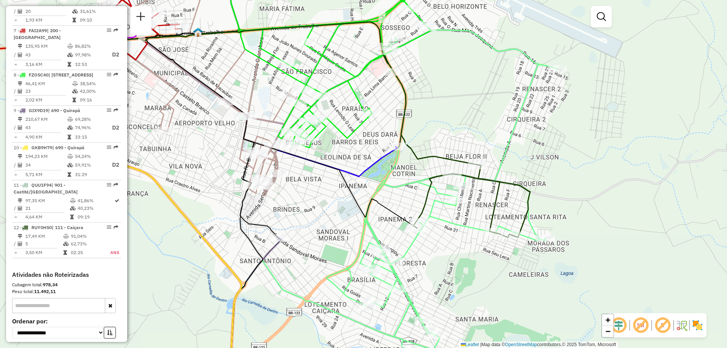
drag, startPoint x: 374, startPoint y: 198, endPoint x: 402, endPoint y: 195, distance: 28.5
click at [402, 195] on div "Janela de atendimento Grade de atendimento Capacidade Transportadoras Veículos …" at bounding box center [363, 174] width 727 height 348
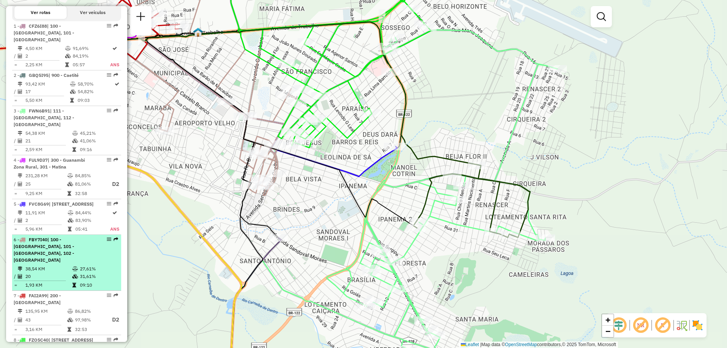
scroll to position [319, 0]
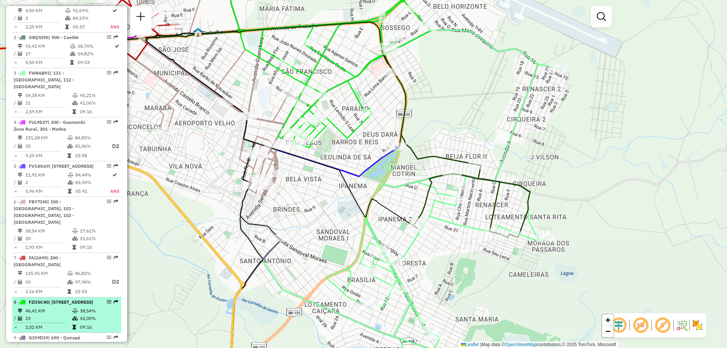
click at [53, 299] on span "| [STREET_ADDRESS]" at bounding box center [70, 302] width 45 height 6
select select "**********"
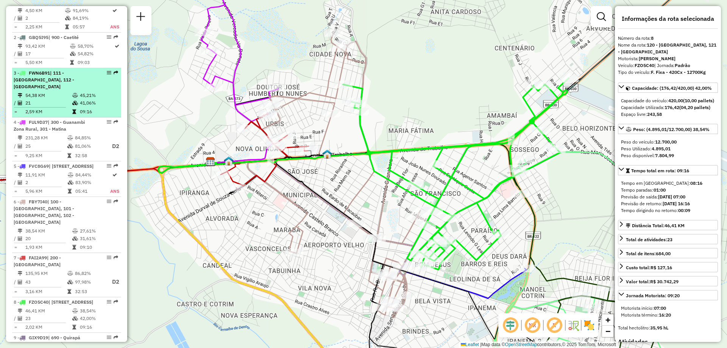
click at [67, 84] on li "3 - FWN6B91 | 111 - [GEOGRAPHIC_DATA], 112 - [GEOGRAPHIC_DATA] 54,38 KM 45,21% …" at bounding box center [66, 92] width 109 height 49
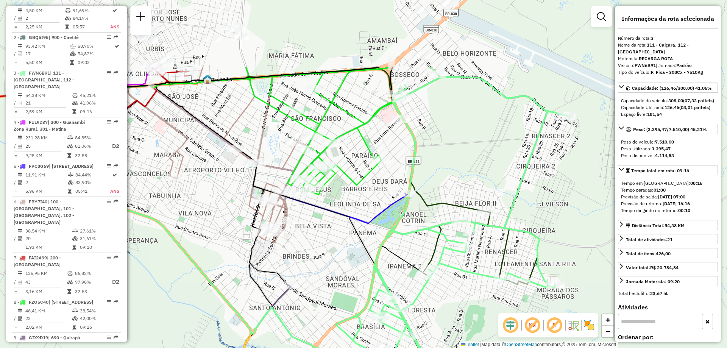
drag, startPoint x: 436, startPoint y: 221, endPoint x: 490, endPoint y: 322, distance: 114.6
click at [490, 322] on div "Janela de atendimento Grade de atendimento Capacidade Transportadoras Veículos …" at bounding box center [363, 174] width 727 height 348
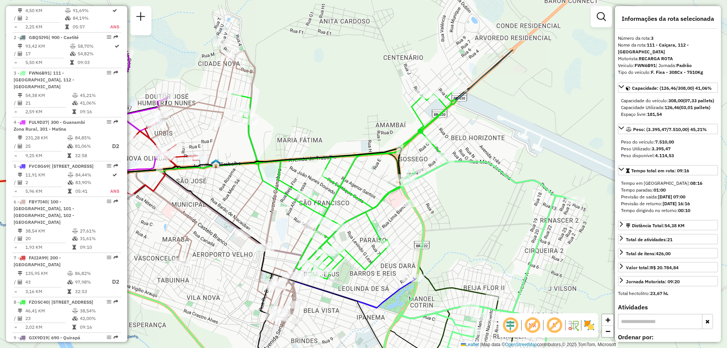
drag, startPoint x: 493, startPoint y: 206, endPoint x: 501, endPoint y: 290, distance: 84.8
click at [501, 290] on div "Rota 12 - Placa RUY0H50 40702557 - [PERSON_NAME] MATO Janela de atendimento Gra…" at bounding box center [363, 174] width 727 height 348
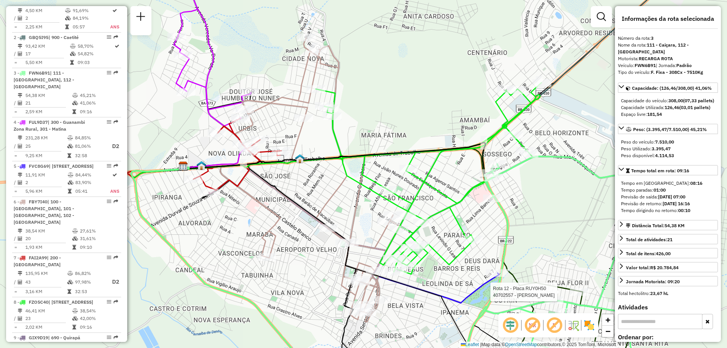
drag, startPoint x: 190, startPoint y: 186, endPoint x: 274, endPoint y: 181, distance: 84.2
click at [274, 181] on div "Rota 12 - Placa RUY0H50 40702557 - [PERSON_NAME] MATO Janela de atendimento Gra…" at bounding box center [363, 174] width 727 height 348
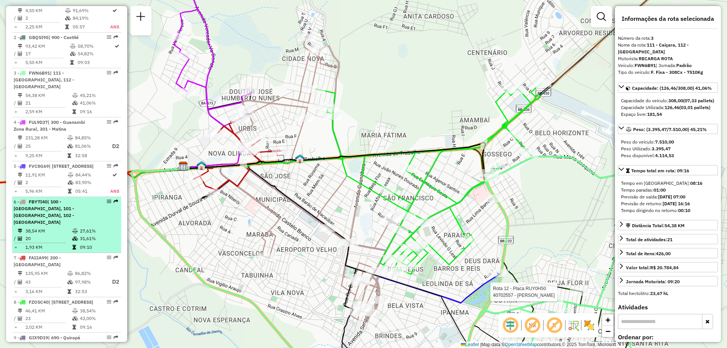
click at [90, 227] on td "27,61%" at bounding box center [98, 231] width 38 height 8
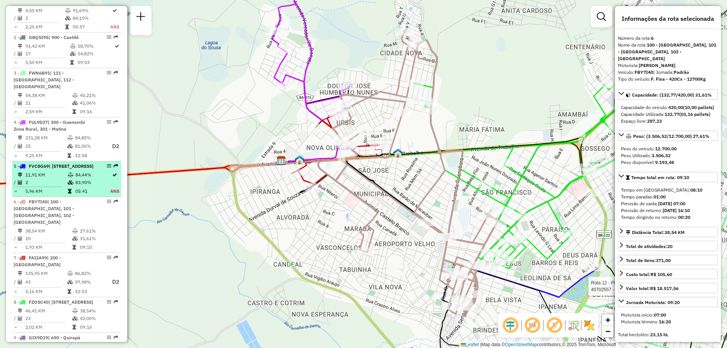
click at [84, 187] on table "11,91 KM 84,44% / 2 83,90% = 5,96 KM 05:41 ANS" at bounding box center [67, 183] width 106 height 24
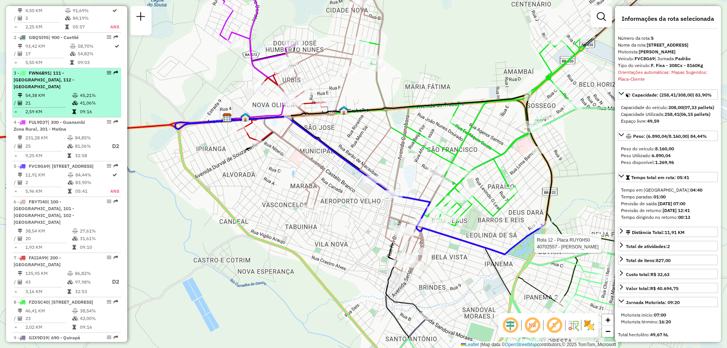
click at [62, 99] on td "21" at bounding box center [48, 103] width 47 height 8
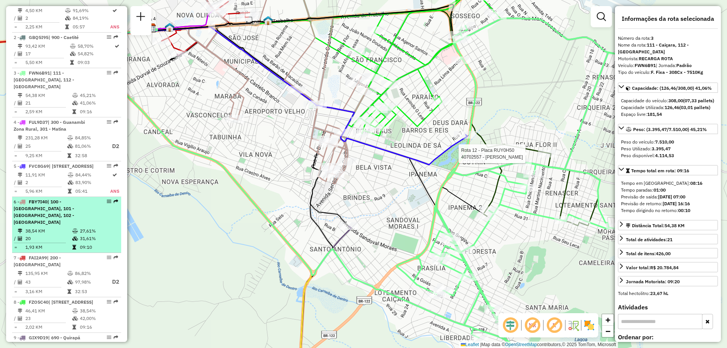
scroll to position [244, 0]
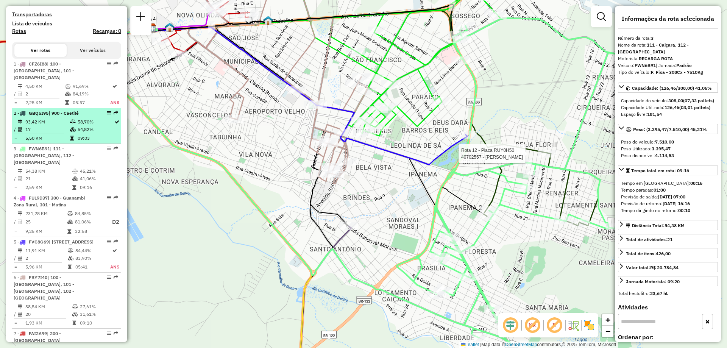
click at [70, 133] on td at bounding box center [74, 130] width 8 height 8
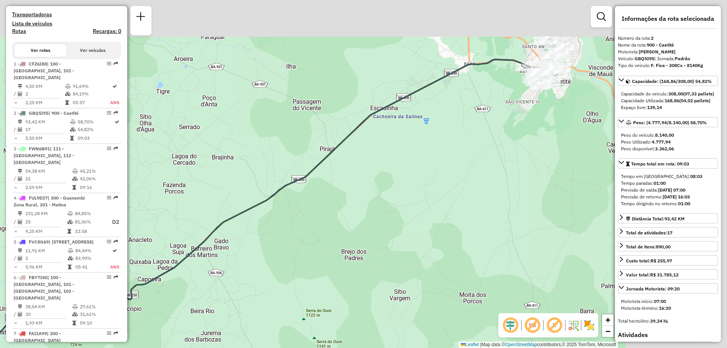
drag, startPoint x: 548, startPoint y: 181, endPoint x: 254, endPoint y: 273, distance: 307.9
click at [255, 273] on div "Rota 12 - Placa RUY0H50 40702557 - [PERSON_NAME] MATO Janela de atendimento Gra…" at bounding box center [363, 174] width 727 height 348
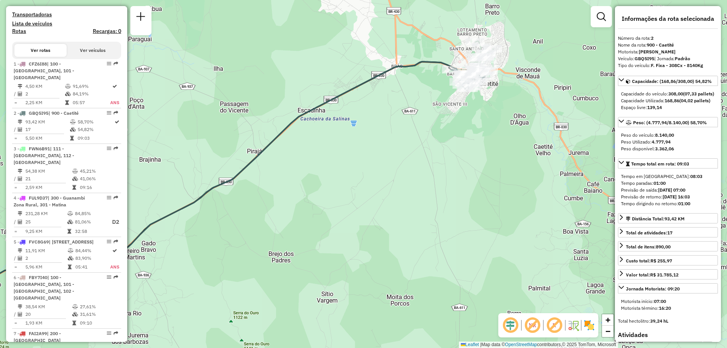
drag, startPoint x: 212, startPoint y: 277, endPoint x: 370, endPoint y: 200, distance: 176.2
click at [378, 195] on div "Rota 12 - Placa RUY0H50 40702557 - [PERSON_NAME] MATO Janela de atendimento Gra…" at bounding box center [363, 174] width 727 height 348
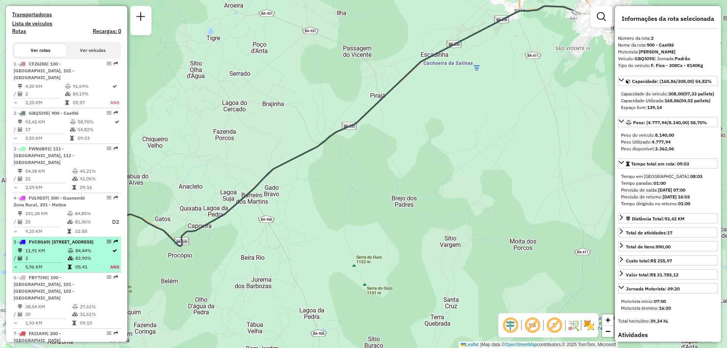
scroll to position [319, 0]
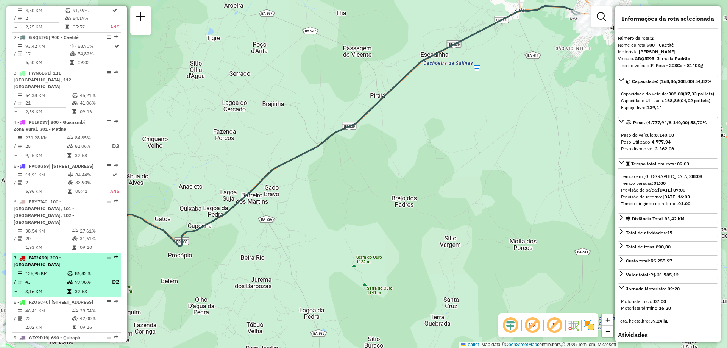
click at [69, 271] on icon at bounding box center [70, 273] width 6 height 5
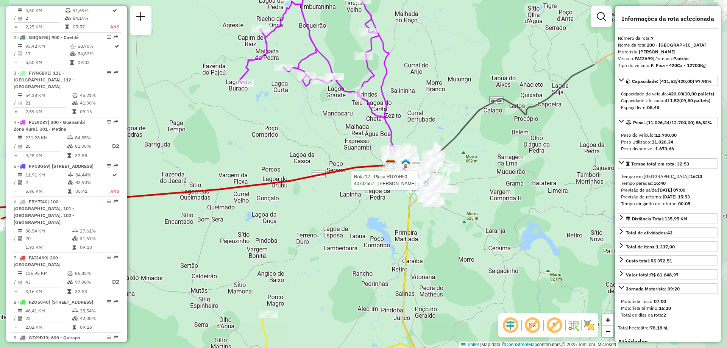
drag, startPoint x: 496, startPoint y: 202, endPoint x: 311, endPoint y: 218, distance: 185.4
click at [311, 218] on div "Rota 12 - Placa RUY0H50 40702557 - [PERSON_NAME] MATO Janela de atendimento Gra…" at bounding box center [363, 174] width 727 height 348
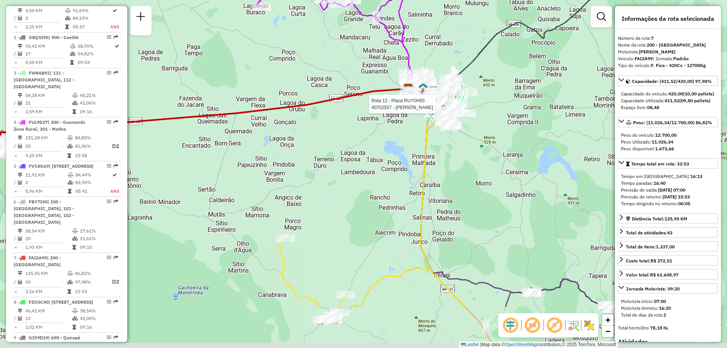
drag, startPoint x: 311, startPoint y: 218, endPoint x: 328, endPoint y: 105, distance: 113.7
click at [328, 112] on div "Rota 12 - Placa RUY0H50 40702557 - [PERSON_NAME] MATO Janela de atendimento Gra…" at bounding box center [363, 174] width 727 height 348
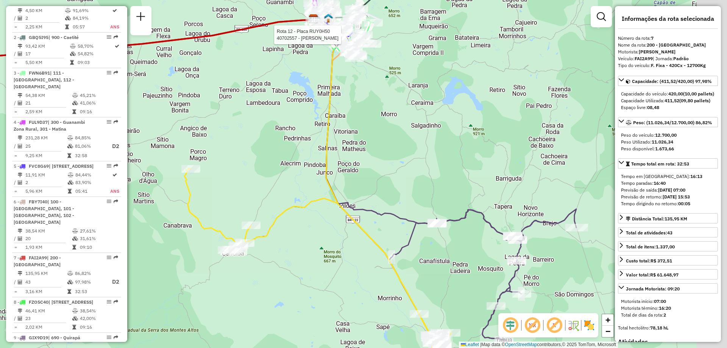
drag, startPoint x: 576, startPoint y: 215, endPoint x: 465, endPoint y: 172, distance: 118.6
click at [465, 172] on div "Rota 12 - Placa RUY0H50 40702557 - [PERSON_NAME] MATO Janela de atendimento Gra…" at bounding box center [363, 174] width 727 height 348
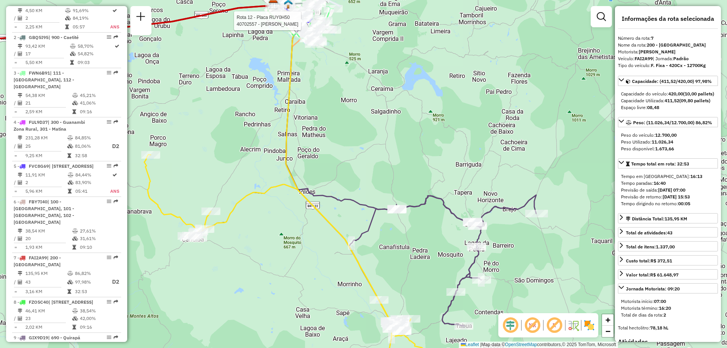
drag, startPoint x: 394, startPoint y: 157, endPoint x: 367, endPoint y: 154, distance: 27.5
click at [367, 154] on div "Rota 12 - Placa RUY0H50 40702557 - [PERSON_NAME] MATO Janela de atendimento Gra…" at bounding box center [363, 174] width 727 height 348
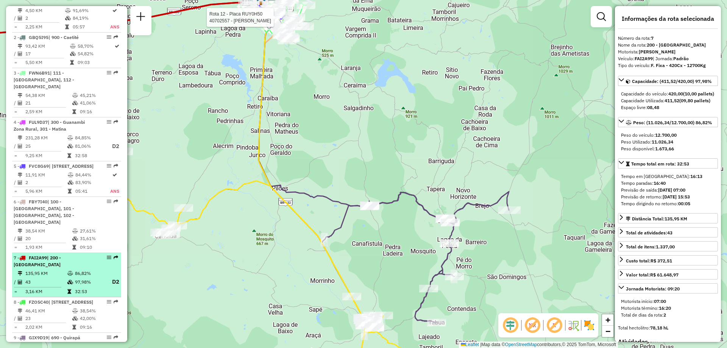
scroll to position [244, 0]
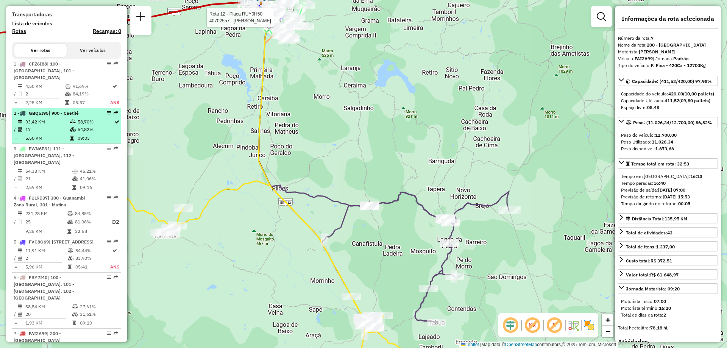
click at [54, 137] on td "5,50 KM" at bounding box center [47, 138] width 45 height 8
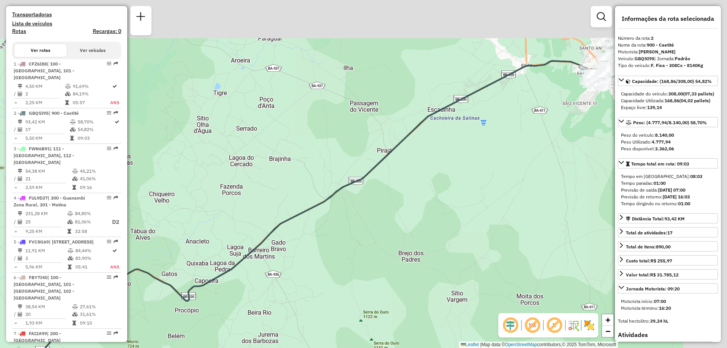
drag, startPoint x: 490, startPoint y: 279, endPoint x: 375, endPoint y: 346, distance: 132.9
click at [379, 343] on div "Rota 12 - Placa RUY0H50 40702557 - [PERSON_NAME] MATO Janela de atendimento Gra…" at bounding box center [363, 174] width 727 height 348
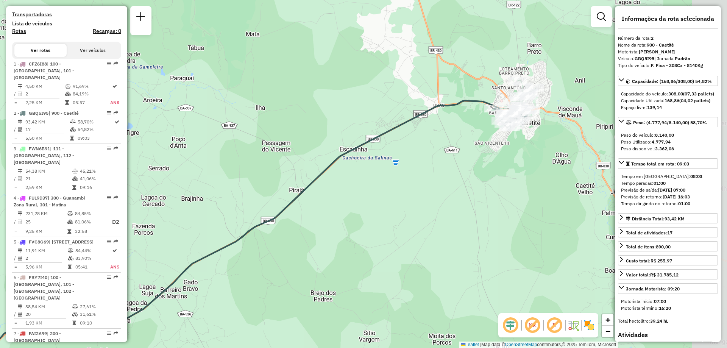
drag, startPoint x: 398, startPoint y: 268, endPoint x: 386, endPoint y: 272, distance: 12.7
click at [386, 272] on div "Rota 12 - Placa RUY0H50 40702557 - [PERSON_NAME] MATO Janela de atendimento Gra…" at bounding box center [363, 174] width 727 height 348
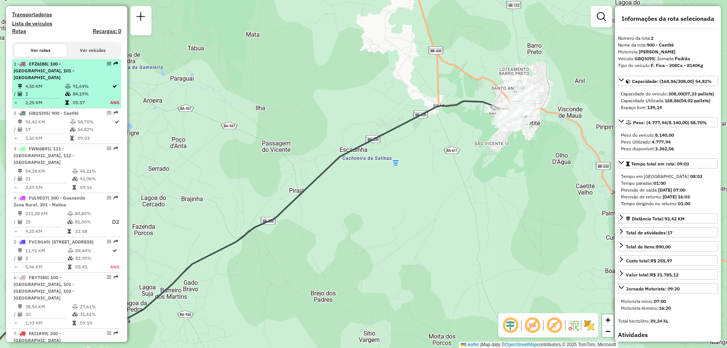
click at [56, 92] on td "2" at bounding box center [45, 94] width 40 height 8
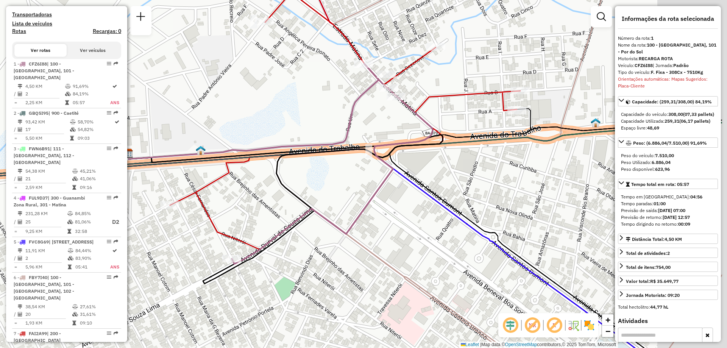
drag, startPoint x: 422, startPoint y: 191, endPoint x: 340, endPoint y: 189, distance: 82.5
click at [340, 189] on div "Rota 12 - Placa RUY0H50 40702557 - [PERSON_NAME] MATO Janela de atendimento Gra…" at bounding box center [363, 174] width 727 height 348
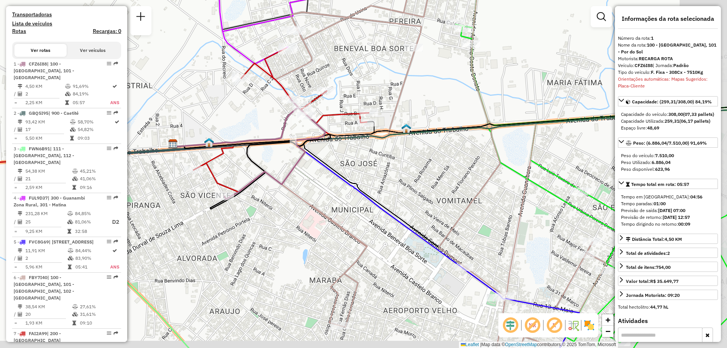
drag, startPoint x: 363, startPoint y: 229, endPoint x: 298, endPoint y: 196, distance: 72.9
click at [298, 196] on div "Rota 12 - Placa RUY0H50 40702557 - [PERSON_NAME] MATO Janela de atendimento Gra…" at bounding box center [363, 174] width 727 height 348
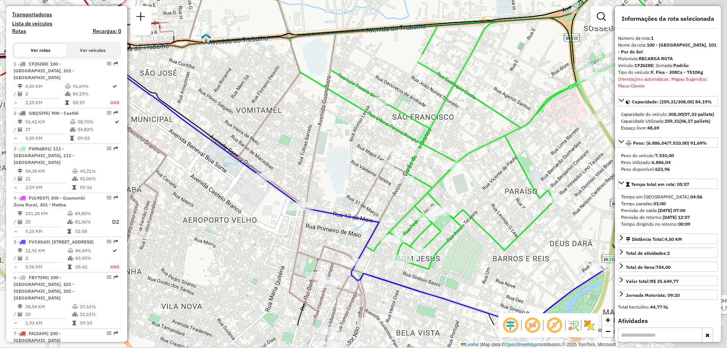
drag, startPoint x: 375, startPoint y: 170, endPoint x: 297, endPoint y: 107, distance: 100.2
click at [297, 107] on icon at bounding box center [226, 116] width 359 height 417
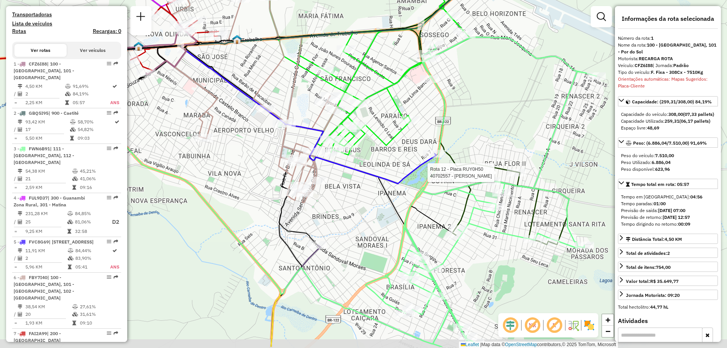
drag, startPoint x: 531, startPoint y: 143, endPoint x: 514, endPoint y: 112, distance: 36.1
click at [514, 112] on div "Rota 12 - Placa RUY0H50 40702557 - [PERSON_NAME] MATO Janela de atendimento Gra…" at bounding box center [363, 174] width 727 height 348
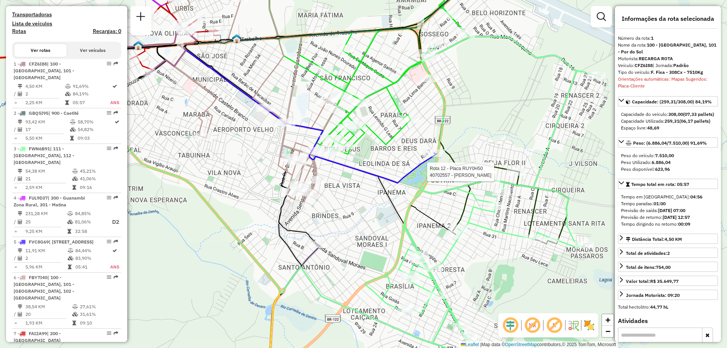
click at [514, 112] on div "Rota 12 - Placa RUY0H50 40702557 - [PERSON_NAME] MATO Janela de atendimento Gra…" at bounding box center [363, 174] width 727 height 348
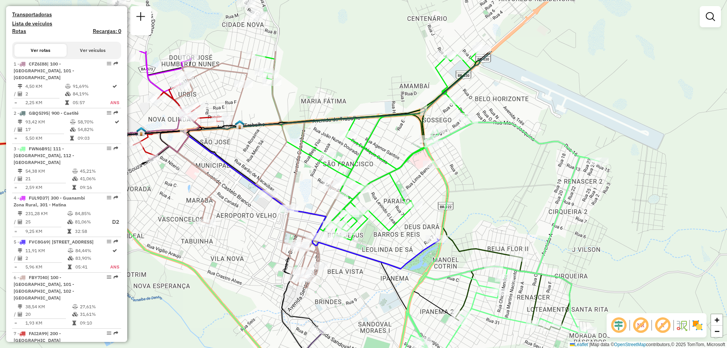
drag, startPoint x: 490, startPoint y: 87, endPoint x: 493, endPoint y: 173, distance: 86.0
click at [493, 173] on div "Janela de atendimento Grade de atendimento Capacidade Transportadoras Veículos …" at bounding box center [363, 174] width 727 height 348
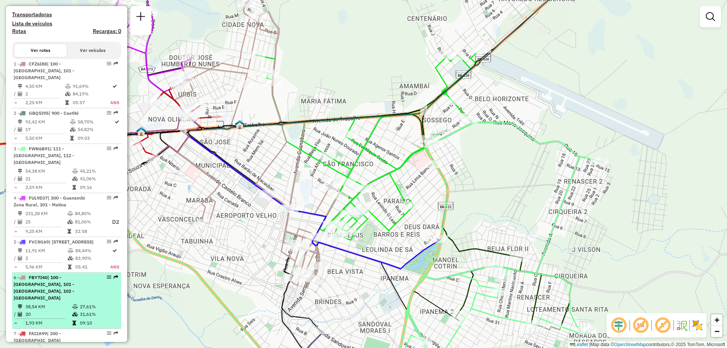
select select "**********"
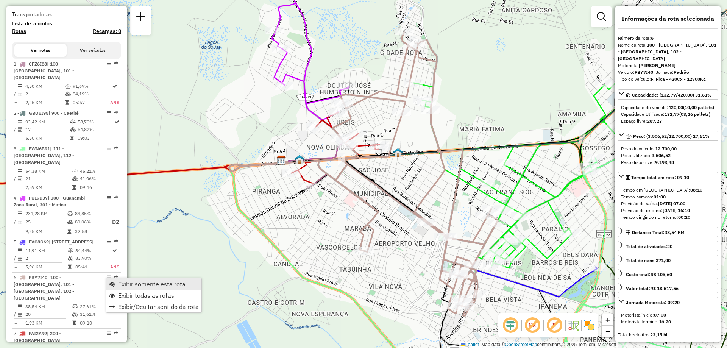
click at [154, 288] on link "Exibir somente esta rota" at bounding box center [153, 283] width 95 height 11
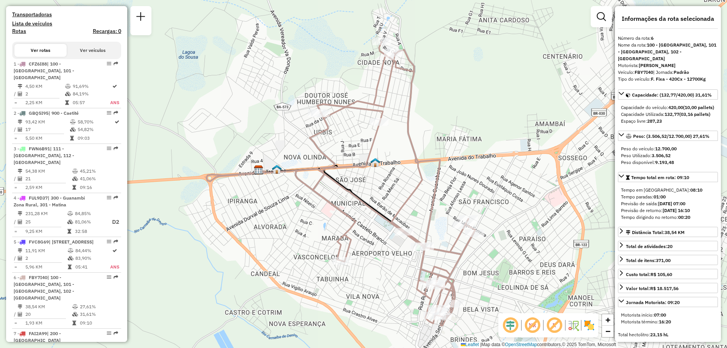
drag, startPoint x: 319, startPoint y: 224, endPoint x: 313, endPoint y: 226, distance: 6.0
click at [313, 226] on div "Janela de atendimento Grade de atendimento Capacidade Transportadoras Veículos …" at bounding box center [363, 174] width 727 height 348
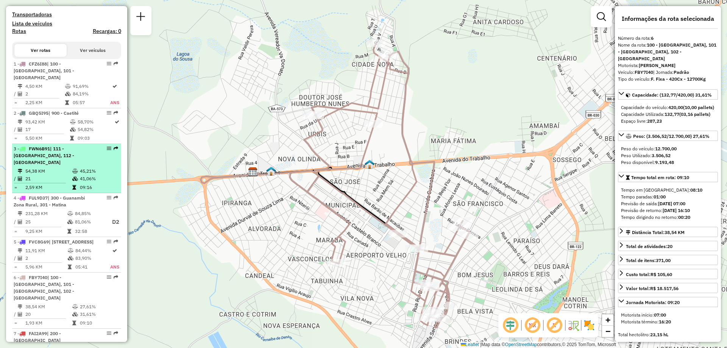
click at [46, 155] on div "3 - FWN6B91 | 111 - [GEOGRAPHIC_DATA], 112 - [GEOGRAPHIC_DATA]" at bounding box center [54, 155] width 80 height 20
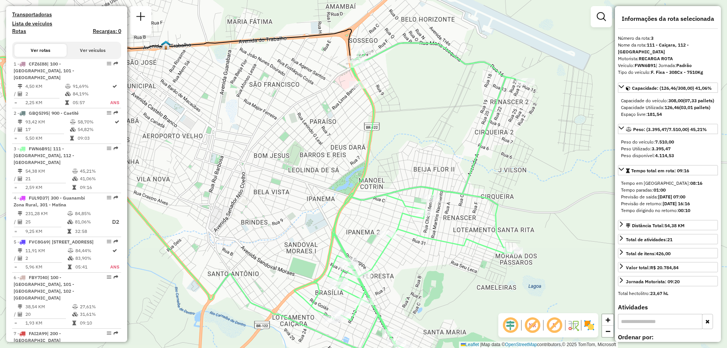
drag, startPoint x: 387, startPoint y: 181, endPoint x: 284, endPoint y: 211, distance: 107.3
click at [284, 211] on div "Janela de atendimento Grade de atendimento Capacidade Transportadoras Veículos …" at bounding box center [363, 174] width 727 height 348
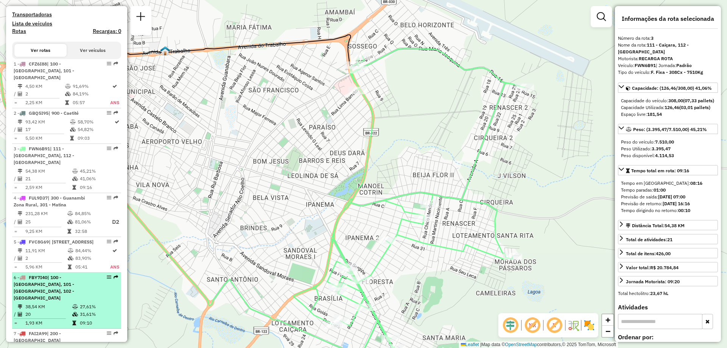
click at [71, 288] on div "6 - FBY7I40 | 100 - [GEOGRAPHIC_DATA], 101 - [GEOGRAPHIC_DATA], 102 - [GEOGRAPH…" at bounding box center [54, 287] width 80 height 27
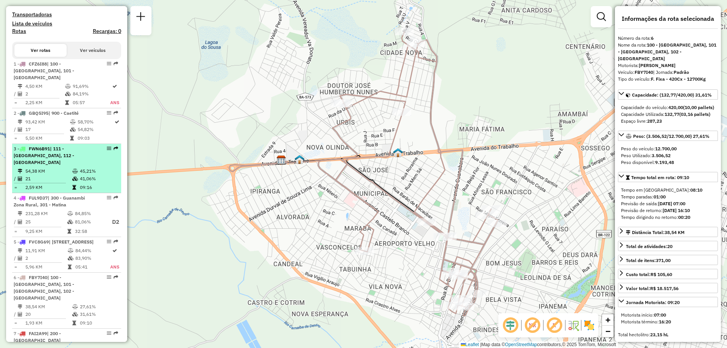
click at [72, 169] on icon at bounding box center [75, 171] width 6 height 5
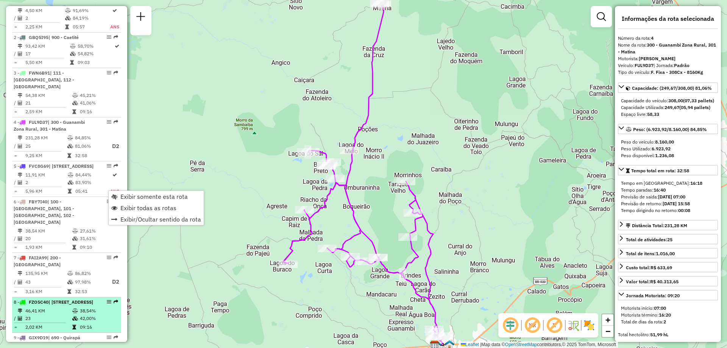
scroll to position [357, 0]
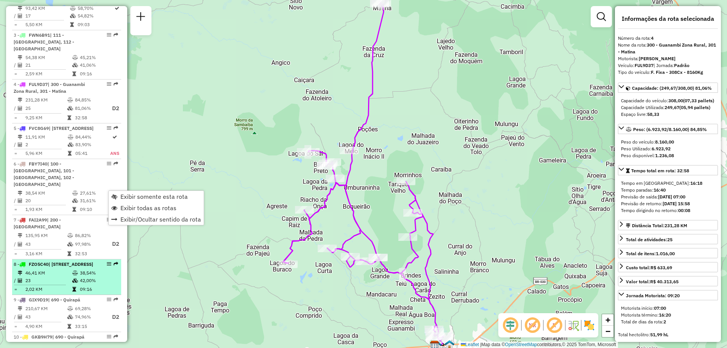
click at [65, 280] on td "23" at bounding box center [48, 281] width 47 height 8
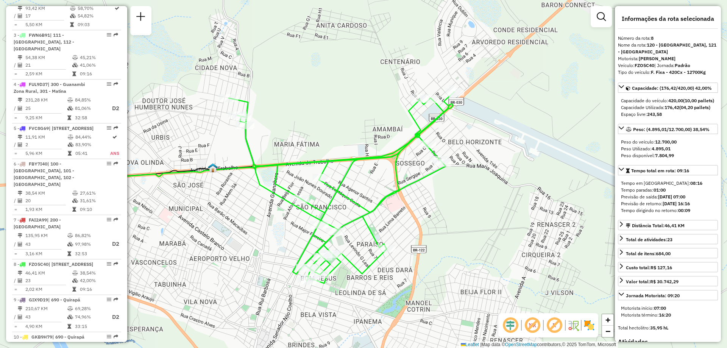
drag, startPoint x: 414, startPoint y: 217, endPoint x: 300, endPoint y: 230, distance: 115.0
click at [300, 230] on div "Janela de atendimento Grade de atendimento Capacidade Transportadoras Veículos …" at bounding box center [363, 174] width 727 height 348
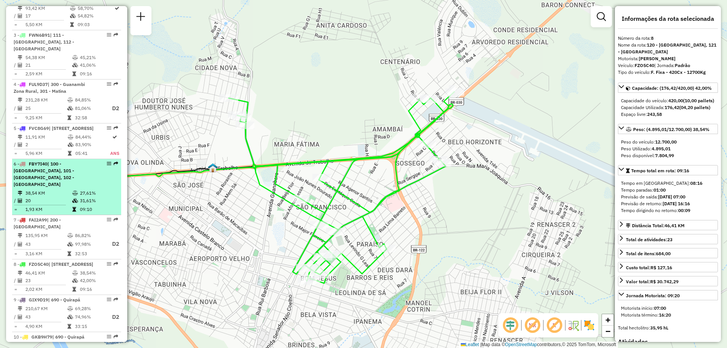
click at [81, 189] on td "27,61%" at bounding box center [98, 193] width 38 height 8
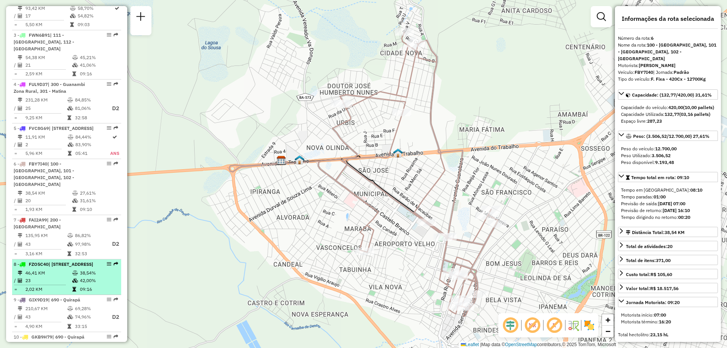
click at [75, 280] on icon at bounding box center [75, 280] width 6 height 5
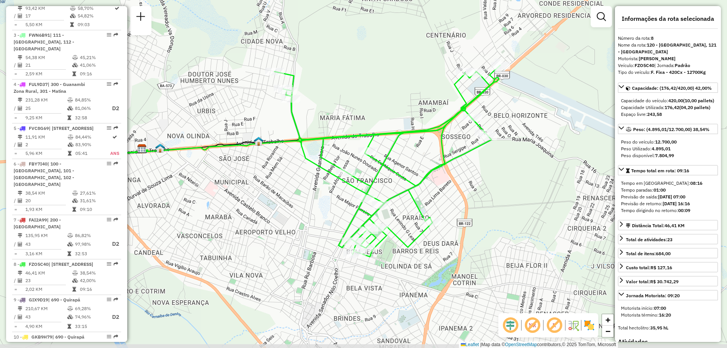
drag, startPoint x: 343, startPoint y: 182, endPoint x: 275, endPoint y: 169, distance: 69.7
click at [275, 169] on div "Janela de atendimento Grade de atendimento Capacidade Transportadoras Veículos …" at bounding box center [363, 174] width 727 height 348
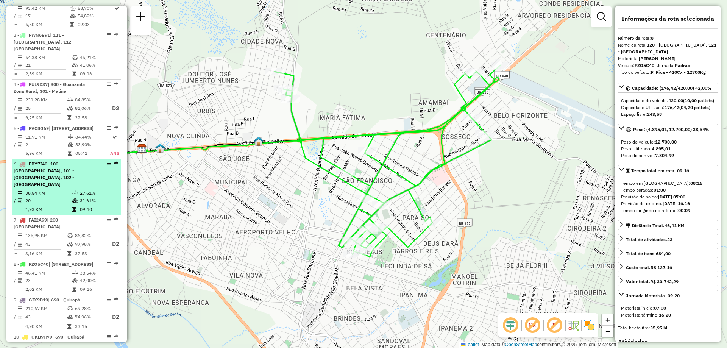
click at [66, 171] on span "| 100 - [GEOGRAPHIC_DATA], 101 - [GEOGRAPHIC_DATA], 102 - [GEOGRAPHIC_DATA]" at bounding box center [44, 174] width 61 height 26
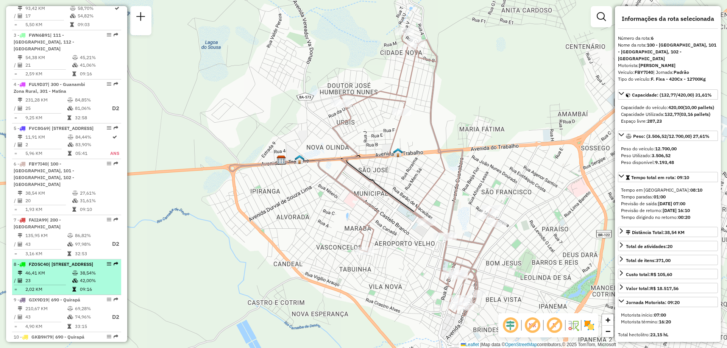
click at [76, 266] on span "| [STREET_ADDRESS]" at bounding box center [70, 264] width 45 height 6
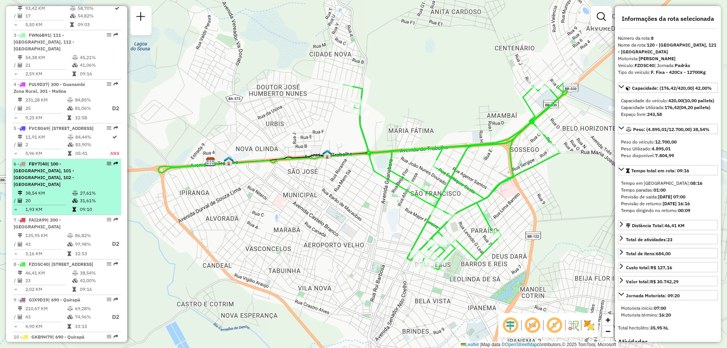
click at [76, 179] on div "6 - FBY7I40 | 100 - [GEOGRAPHIC_DATA], 101 - [GEOGRAPHIC_DATA], 102 - [GEOGRAPH…" at bounding box center [54, 173] width 80 height 27
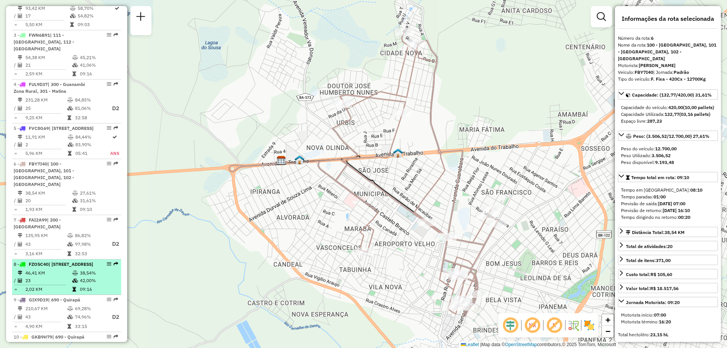
click at [90, 277] on td "42,00%" at bounding box center [98, 281] width 38 height 8
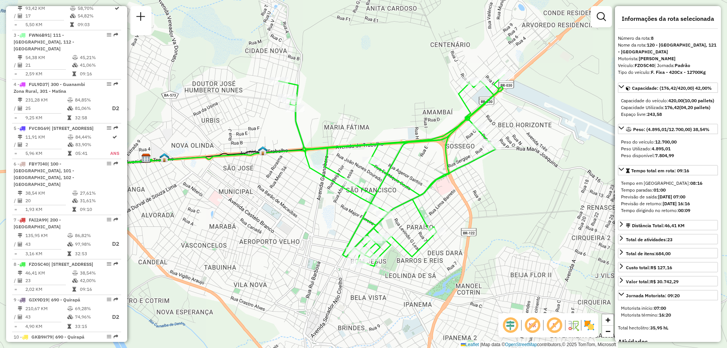
drag, startPoint x: 313, startPoint y: 213, endPoint x: 276, endPoint y: 211, distance: 37.5
click at [276, 211] on div "Janela de atendimento Grade de atendimento Capacidade Transportadoras Veículos …" at bounding box center [363, 174] width 727 height 348
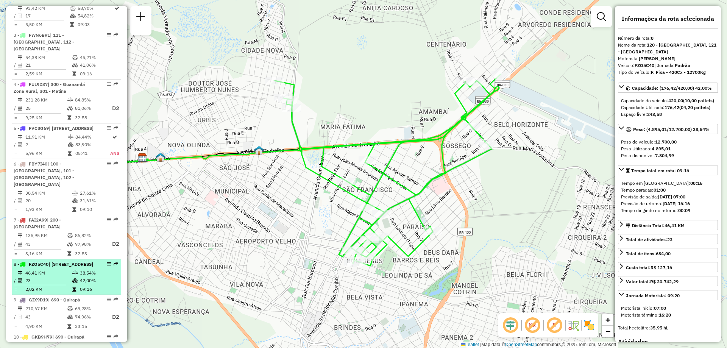
click at [65, 264] on span "| [STREET_ADDRESS]" at bounding box center [70, 264] width 45 height 6
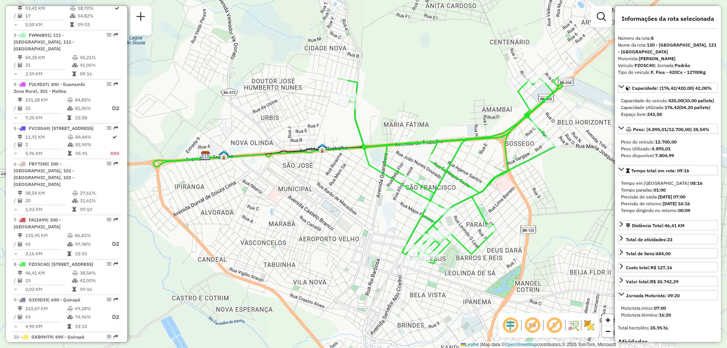
drag, startPoint x: 346, startPoint y: 152, endPoint x: 312, endPoint y: 128, distance: 41.0
click at [312, 128] on icon at bounding box center [341, 122] width 377 height 87
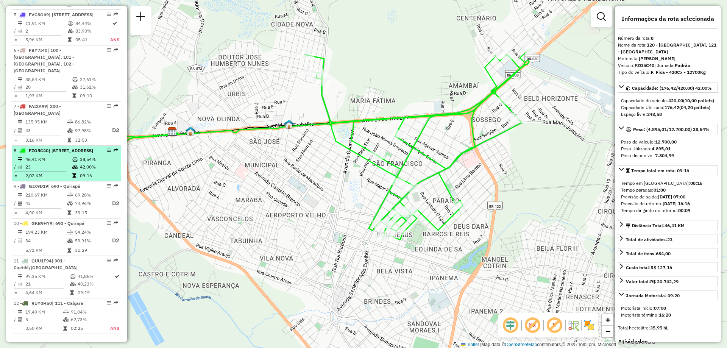
scroll to position [509, 0]
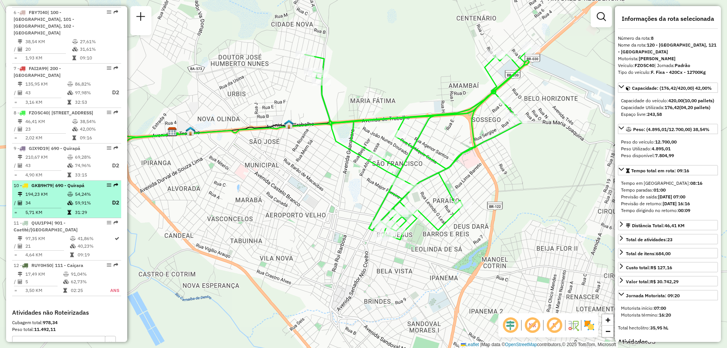
click at [72, 199] on td at bounding box center [71, 202] width 8 height 9
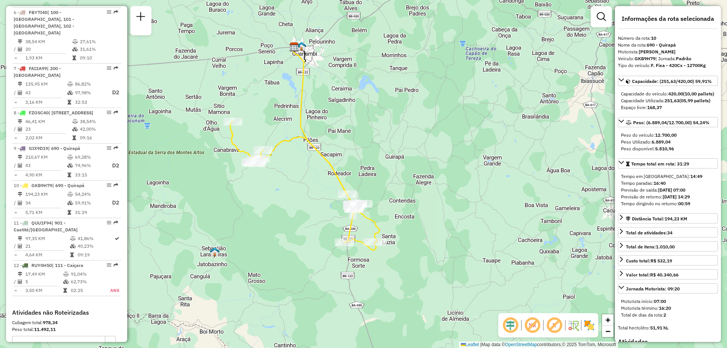
drag, startPoint x: 496, startPoint y: 238, endPoint x: 428, endPoint y: 212, distance: 72.8
click at [428, 212] on div "Janela de atendimento Grade de atendimento Capacidade Transportadoras Veículos …" at bounding box center [363, 174] width 727 height 348
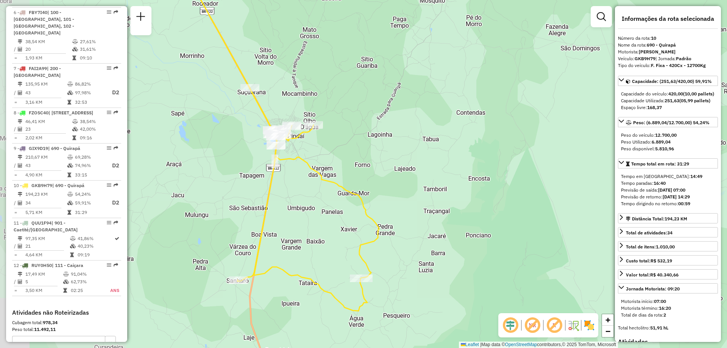
drag, startPoint x: 277, startPoint y: 207, endPoint x: 433, endPoint y: 165, distance: 160.5
click at [433, 165] on div "Janela de atendimento Grade de atendimento Capacidade Transportadoras Veículos …" at bounding box center [363, 174] width 727 height 348
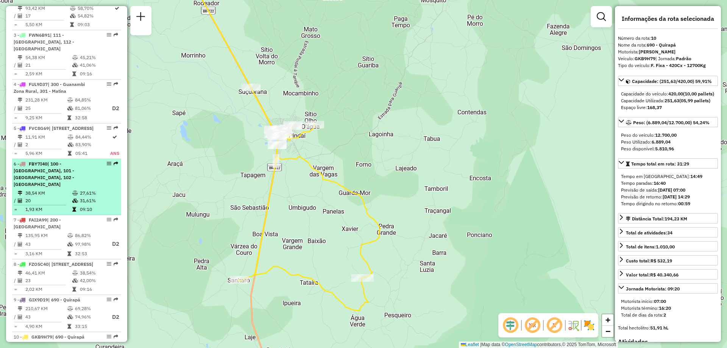
scroll to position [282, 0]
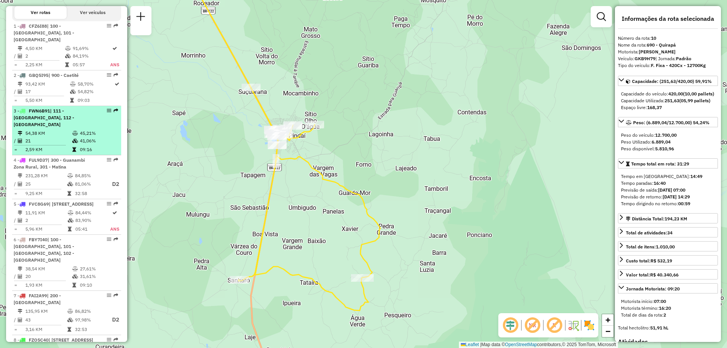
click at [64, 146] on td "2,59 KM" at bounding box center [48, 150] width 47 height 8
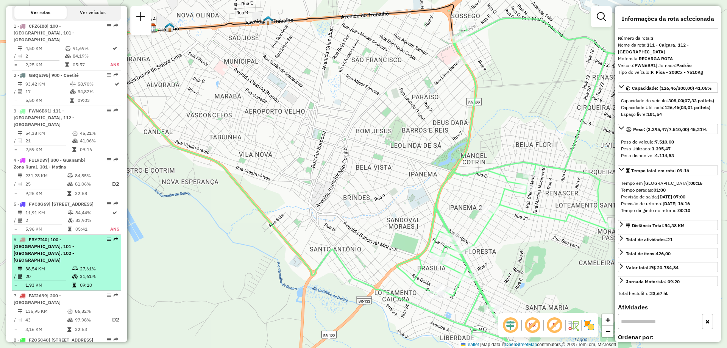
click at [76, 266] on icon at bounding box center [75, 268] width 6 height 5
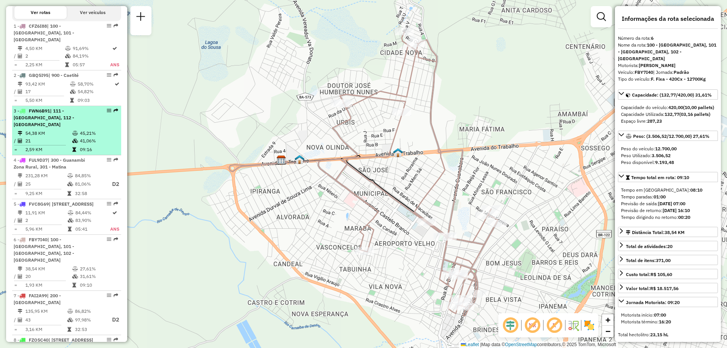
click at [74, 131] on icon at bounding box center [75, 133] width 6 height 5
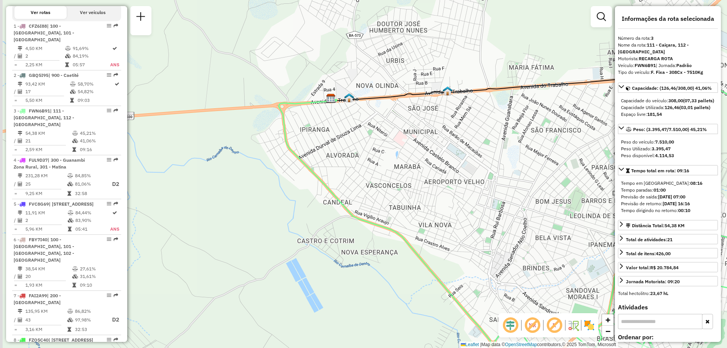
drag, startPoint x: 377, startPoint y: 159, endPoint x: 479, endPoint y: 198, distance: 108.8
click at [479, 198] on div "Janela de atendimento Grade de atendimento Capacidade Transportadoras Veículos …" at bounding box center [363, 174] width 727 height 348
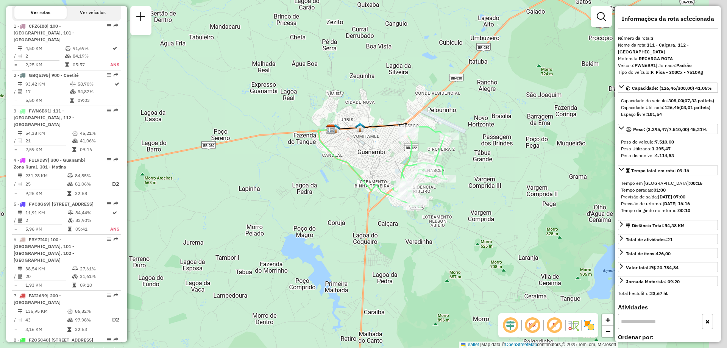
drag, startPoint x: 472, startPoint y: 182, endPoint x: 356, endPoint y: 137, distance: 123.4
click at [357, 133] on div "Janela de atendimento Grade de atendimento Capacidade Transportadoras Veículos …" at bounding box center [363, 174] width 727 height 348
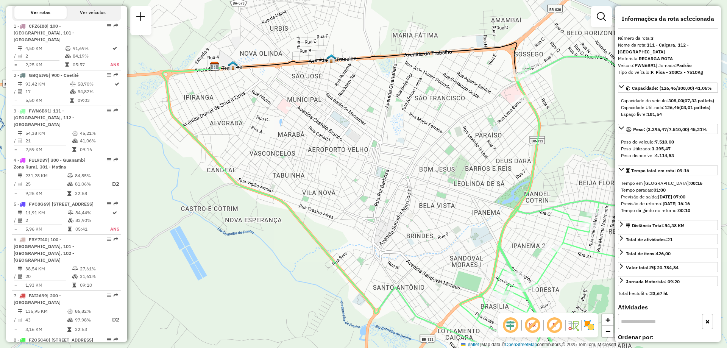
drag, startPoint x: 375, startPoint y: 174, endPoint x: 399, endPoint y: 205, distance: 39.1
click at [398, 208] on div "Janela de atendimento Grade de atendimento Capacidade Transportadoras Veículos …" at bounding box center [363, 174] width 727 height 348
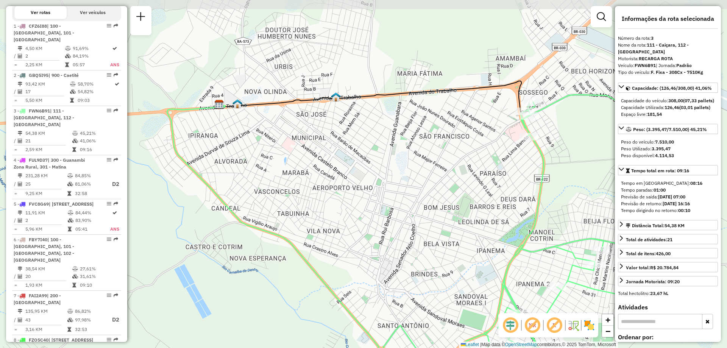
drag, startPoint x: 412, startPoint y: 214, endPoint x: 416, endPoint y: 251, distance: 36.9
click at [416, 251] on div "Janela de atendimento Grade de atendimento Capacidade Transportadoras Veículos …" at bounding box center [363, 174] width 727 height 348
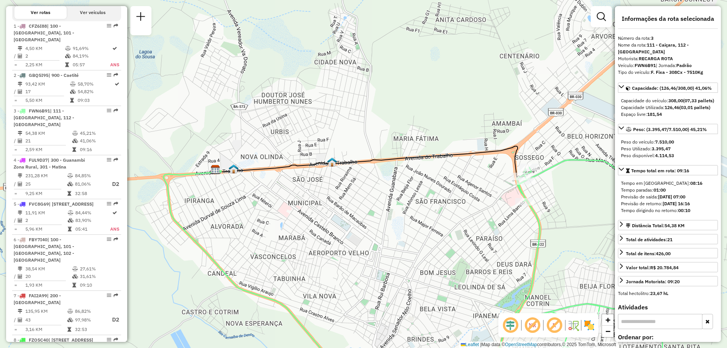
drag, startPoint x: 410, startPoint y: 134, endPoint x: 408, endPoint y: 191, distance: 57.9
click at [408, 191] on div "Janela de atendimento Grade de atendimento Capacidade Transportadoras Veículos …" at bounding box center [363, 174] width 727 height 348
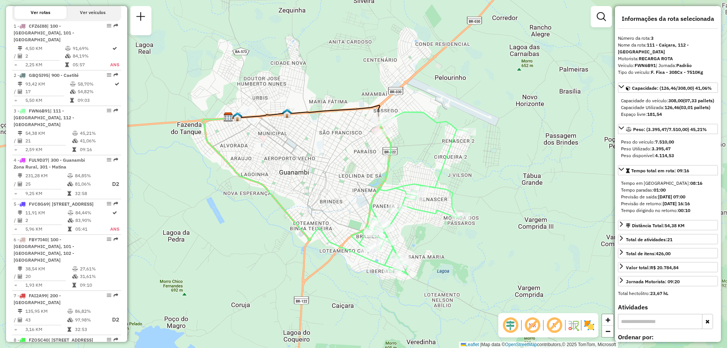
drag, startPoint x: 481, startPoint y: 154, endPoint x: 405, endPoint y: 115, distance: 85.0
click at [405, 115] on icon at bounding box center [408, 193] width 115 height 163
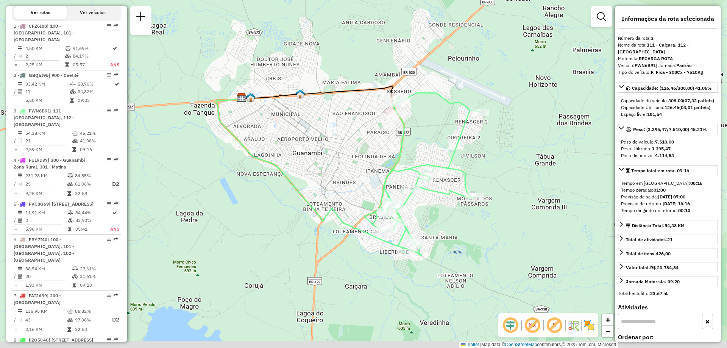
drag, startPoint x: 360, startPoint y: 167, endPoint x: 368, endPoint y: 153, distance: 16.3
click at [368, 153] on div "Janela de atendimento Grade de atendimento Capacidade Transportadoras Veículos …" at bounding box center [363, 174] width 727 height 348
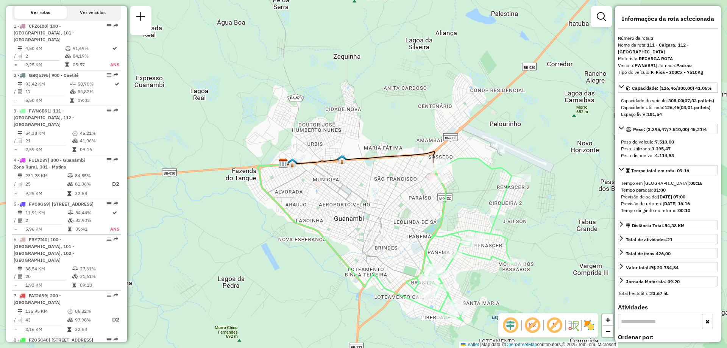
drag, startPoint x: 368, startPoint y: 153, endPoint x: 410, endPoint y: 218, distance: 77.6
click at [410, 218] on div "Janela de atendimento Grade de atendimento Capacidade Transportadoras Veículos …" at bounding box center [363, 174] width 727 height 348
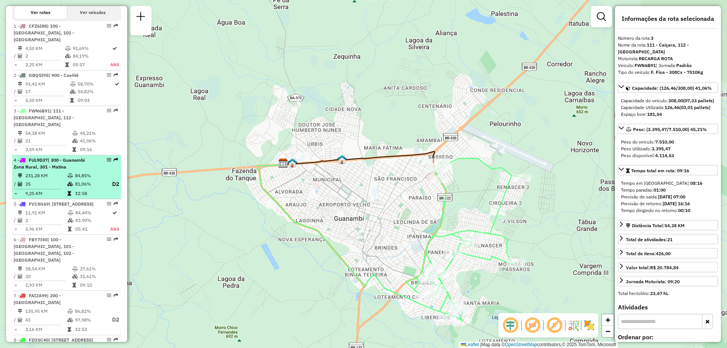
scroll to position [357, 0]
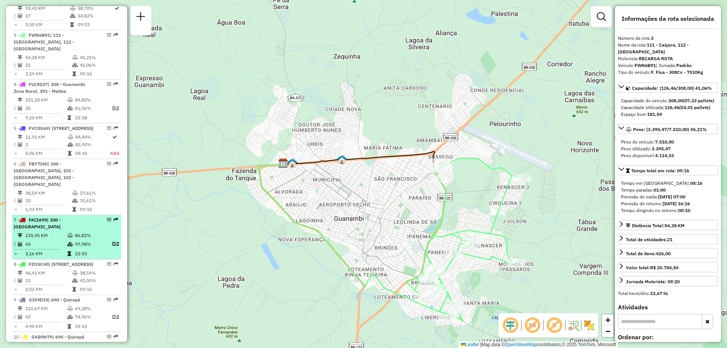
click at [52, 251] on li "7 - FAI2A99 | 200 - [GEOGRAPHIC_DATA] 135,95 KM 86,82% / 43 97,98% D2 = 3,16 KM…" at bounding box center [66, 237] width 109 height 44
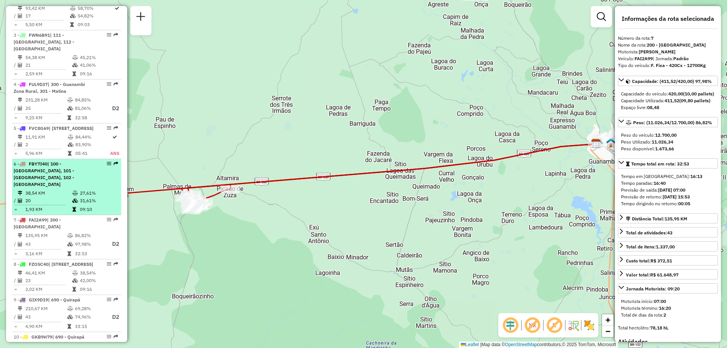
click at [56, 161] on span "| 100 - [GEOGRAPHIC_DATA], 101 - [GEOGRAPHIC_DATA], 102 - [GEOGRAPHIC_DATA]" at bounding box center [44, 174] width 61 height 26
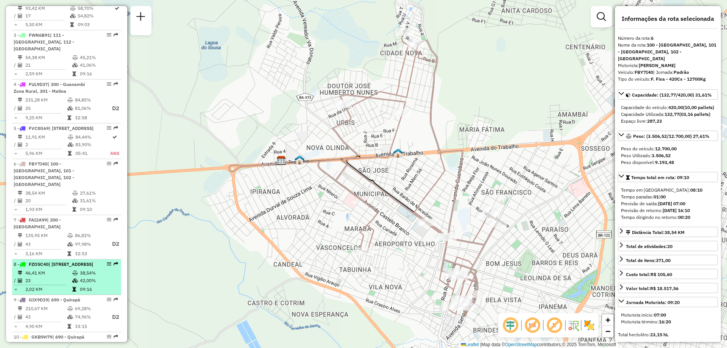
click at [60, 277] on td "23" at bounding box center [48, 281] width 47 height 8
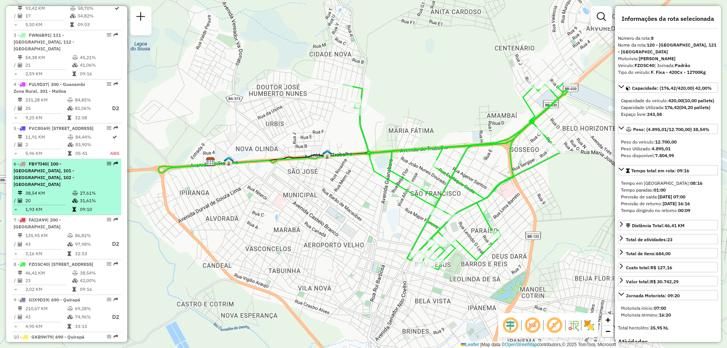
click at [72, 197] on td at bounding box center [76, 201] width 8 height 8
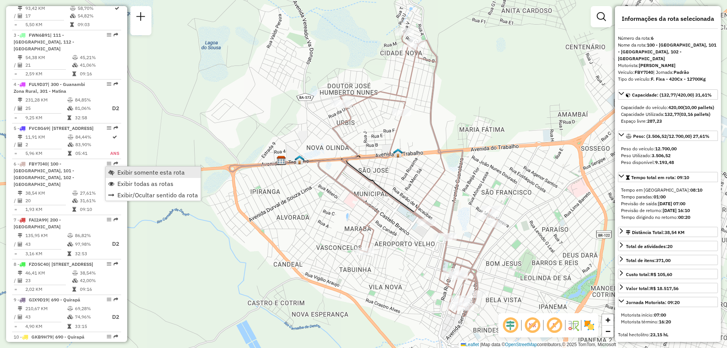
click at [140, 174] on span "Exibir somente esta rota" at bounding box center [150, 172] width 67 height 6
click at [121, 183] on span "Exibir todas as rotas" at bounding box center [146, 183] width 56 height 6
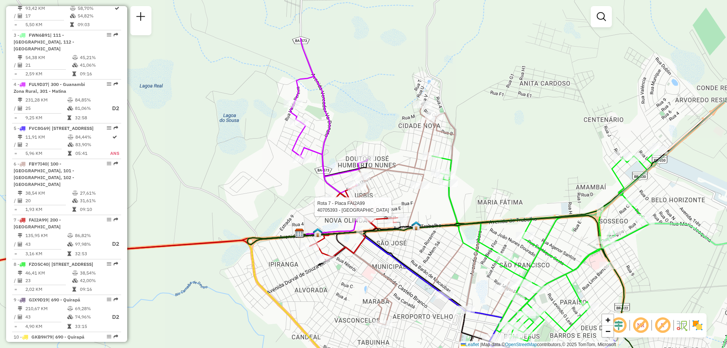
drag, startPoint x: 362, startPoint y: 138, endPoint x: 381, endPoint y: 211, distance: 75.4
click at [381, 210] on div at bounding box center [376, 207] width 19 height 8
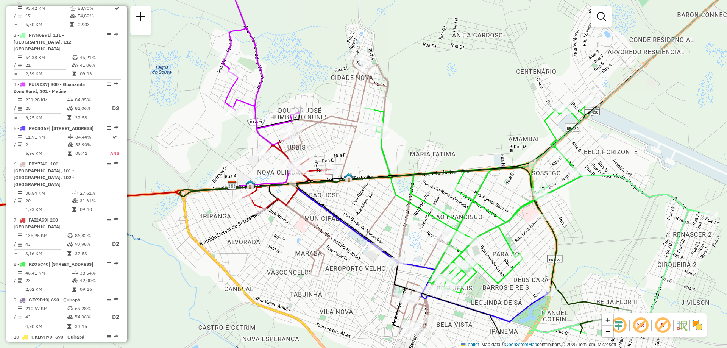
drag, startPoint x: 474, startPoint y: 265, endPoint x: 413, endPoint y: 222, distance: 75.0
click at [413, 222] on div "Janela de atendimento Grade de atendimento Capacidade Transportadoras Veículos …" at bounding box center [363, 174] width 727 height 348
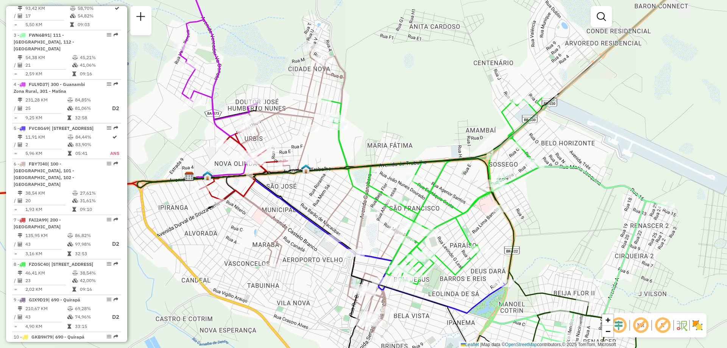
drag, startPoint x: 397, startPoint y: 224, endPoint x: 371, endPoint y: 219, distance: 26.2
click at [371, 219] on div "Janela de atendimento Grade de atendimento Capacidade Transportadoras Veículos …" at bounding box center [363, 174] width 727 height 348
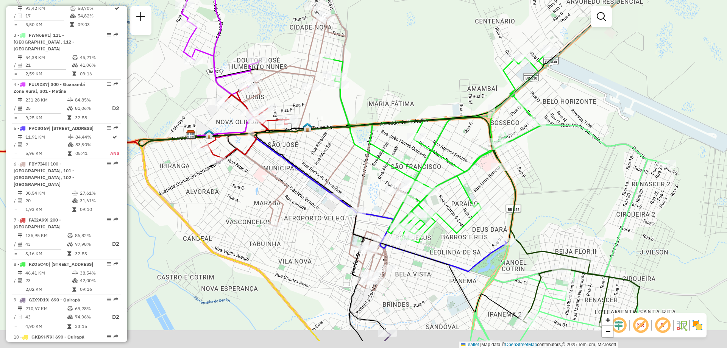
drag, startPoint x: 433, startPoint y: 188, endPoint x: 434, endPoint y: 152, distance: 36.3
click at [434, 152] on div "Janela de atendimento Grade de atendimento Capacidade Transportadoras Veículos …" at bounding box center [363, 174] width 727 height 348
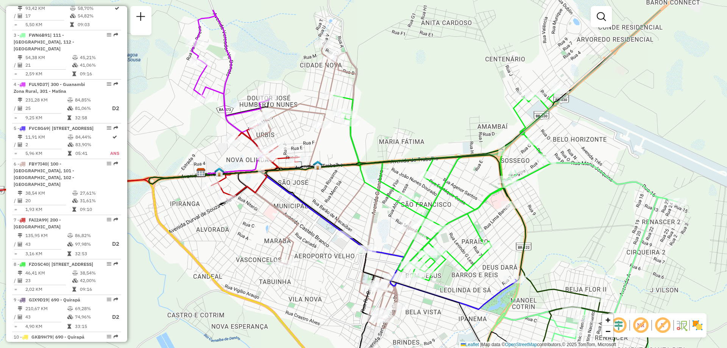
drag, startPoint x: 395, startPoint y: 135, endPoint x: 405, endPoint y: 180, distance: 45.6
click at [405, 180] on div "Janela de atendimento Grade de atendimento Capacidade Transportadoras Veículos …" at bounding box center [363, 174] width 727 height 348
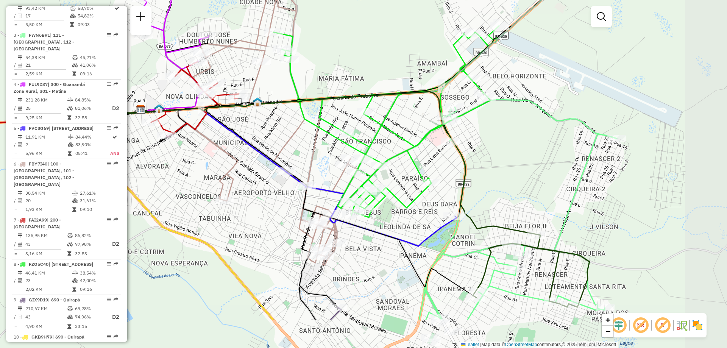
drag, startPoint x: 428, startPoint y: 159, endPoint x: 366, endPoint y: 93, distance: 90.5
click at [367, 93] on icon at bounding box center [313, 163] width 448 height 143
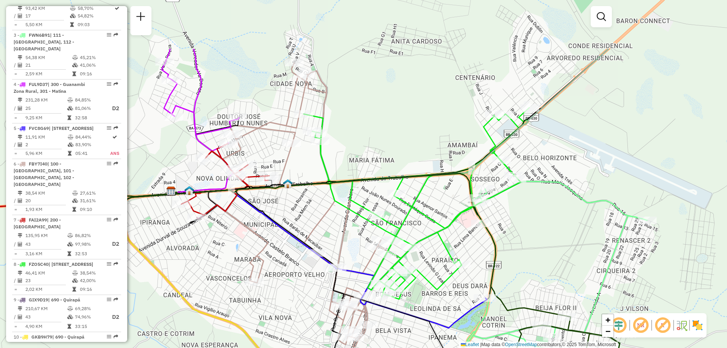
drag, startPoint x: 365, startPoint y: 91, endPoint x: 396, endPoint y: 175, distance: 89.3
click at [396, 175] on icon at bounding box center [343, 244] width 448 height 143
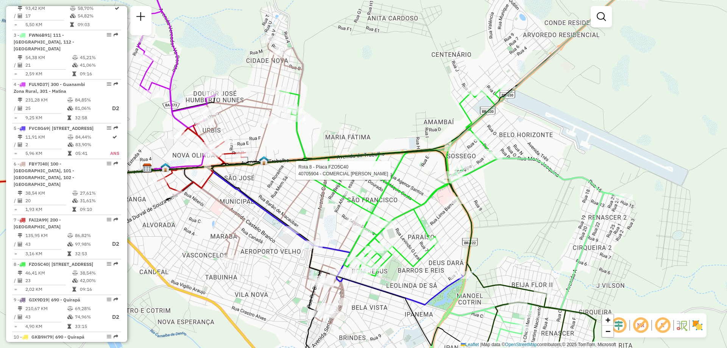
drag, startPoint x: 417, startPoint y: 149, endPoint x: 396, endPoint y: 129, distance: 29.7
click at [396, 129] on div "Rota 8 - Placa FZO5C40 40705904 - COMERCIAL [PERSON_NAME] de atendimento Grade …" at bounding box center [363, 174] width 727 height 348
click at [629, 155] on div "Rota 8 - Placa FZO5C40 40705904 - COMERCIAL [PERSON_NAME] de atendimento Grade …" at bounding box center [363, 174] width 727 height 348
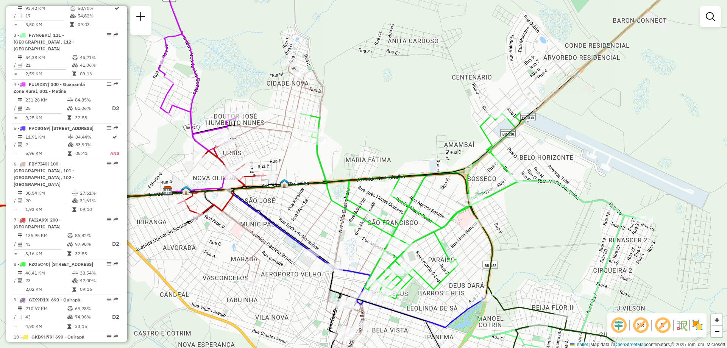
drag, startPoint x: 356, startPoint y: 135, endPoint x: 366, endPoint y: 145, distance: 14.2
click at [366, 145] on div "Janela de atendimento Grade de atendimento Capacidade Transportadoras Veículos …" at bounding box center [363, 174] width 727 height 348
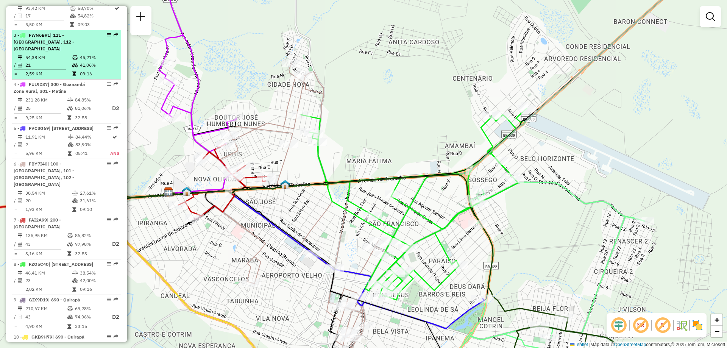
click at [68, 61] on td "21" at bounding box center [48, 65] width 47 height 8
select select "**********"
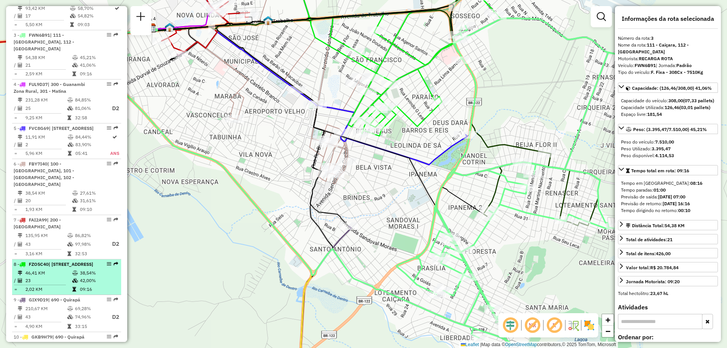
click at [67, 275] on td "46,41 KM" at bounding box center [48, 273] width 47 height 8
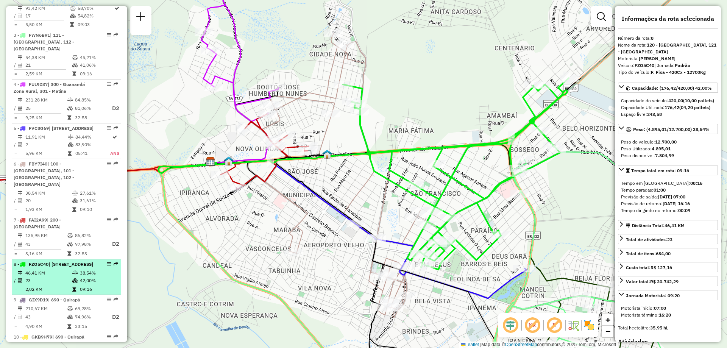
click at [64, 273] on td "46,41 KM" at bounding box center [48, 273] width 47 height 8
click at [58, 266] on span "| [STREET_ADDRESS]" at bounding box center [70, 264] width 45 height 6
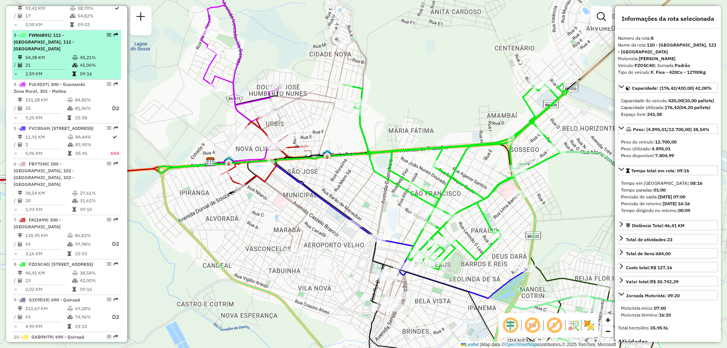
click at [65, 41] on div "3 - FWN6B91 | 111 - [GEOGRAPHIC_DATA], 112 - [GEOGRAPHIC_DATA]" at bounding box center [54, 42] width 80 height 20
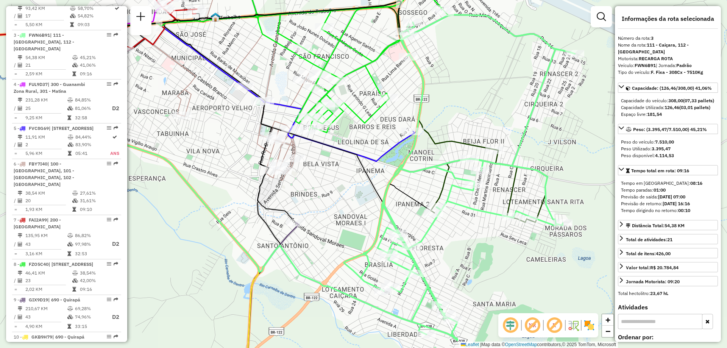
drag, startPoint x: 397, startPoint y: 209, endPoint x: 344, endPoint y: 206, distance: 52.7
click at [344, 206] on div "Janela de atendimento Grade de atendimento Capacidade Transportadoras Veículos …" at bounding box center [363, 174] width 727 height 348
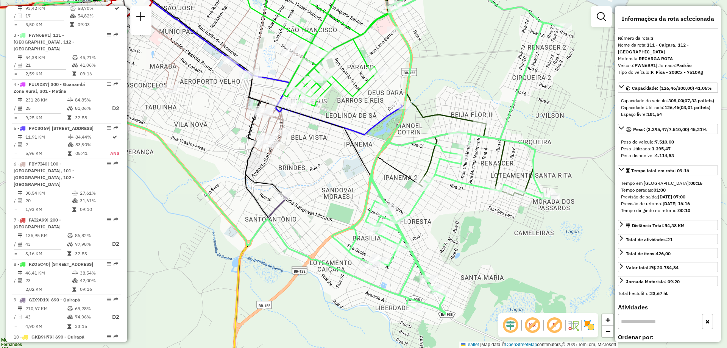
drag, startPoint x: 366, startPoint y: 224, endPoint x: 355, endPoint y: 198, distance: 29.0
click at [355, 198] on div "Janela de atendimento Grade de atendimento Capacidade Transportadoras Veículos …" at bounding box center [363, 174] width 727 height 348
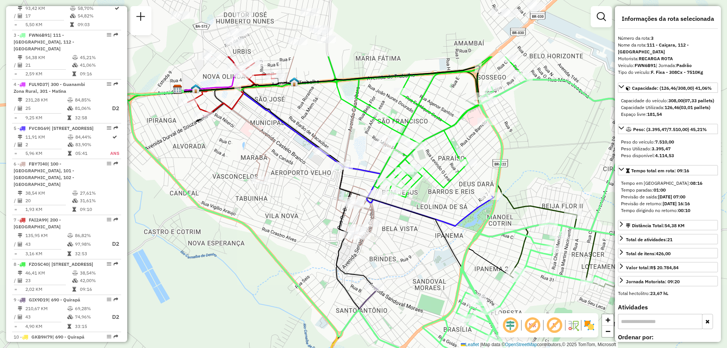
drag, startPoint x: 363, startPoint y: 181, endPoint x: 548, endPoint y: 272, distance: 206.0
click at [513, 274] on icon at bounding box center [344, 181] width 335 height 193
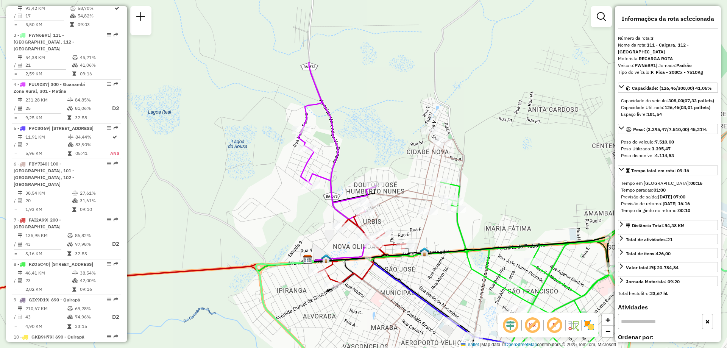
drag, startPoint x: 289, startPoint y: 154, endPoint x: 245, endPoint y: 228, distance: 85.7
click at [245, 228] on div "Janela de atendimento Grade de atendimento Capacidade Transportadoras Veículos …" at bounding box center [363, 174] width 727 height 348
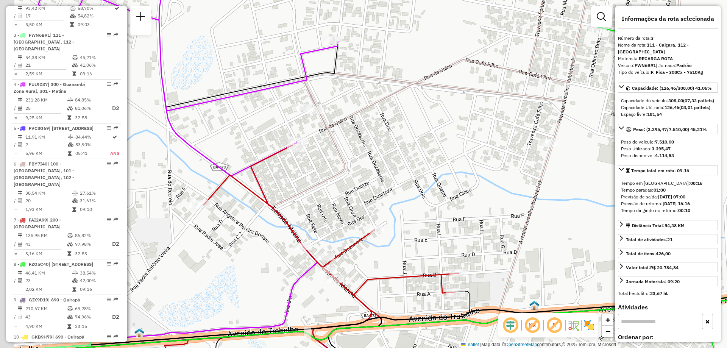
drag, startPoint x: 342, startPoint y: 221, endPoint x: 381, endPoint y: 222, distance: 38.6
click at [381, 222] on div "Janela de atendimento Grade de atendimento Capacidade Transportadoras Veículos …" at bounding box center [363, 174] width 727 height 348
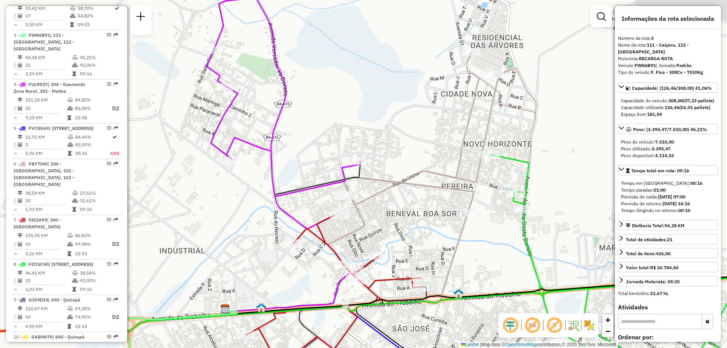
drag, startPoint x: 366, startPoint y: 210, endPoint x: 368, endPoint y: 235, distance: 25.1
click at [368, 235] on div "Janela de atendimento Grade de atendimento Capacidade Transportadoras Veículos …" at bounding box center [363, 174] width 727 height 348
click at [533, 326] on em at bounding box center [532, 325] width 18 height 18
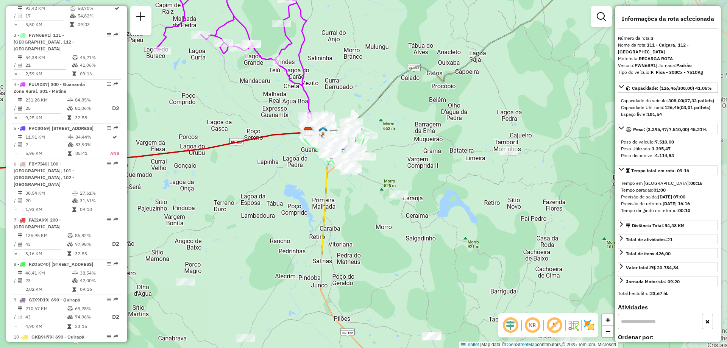
drag, startPoint x: 502, startPoint y: 204, endPoint x: 395, endPoint y: 114, distance: 139.7
click at [395, 114] on div "Janela de atendimento Grade de atendimento Capacidade Transportadoras Veículos …" at bounding box center [363, 174] width 727 height 348
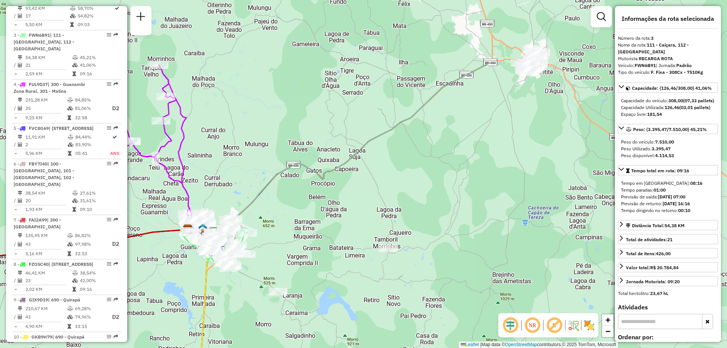
drag, startPoint x: 416, startPoint y: 171, endPoint x: 312, endPoint y: 247, distance: 128.4
click at [312, 247] on div "Janela de atendimento Grade de atendimento Capacidade Transportadoras Veículos …" at bounding box center [363, 174] width 727 height 348
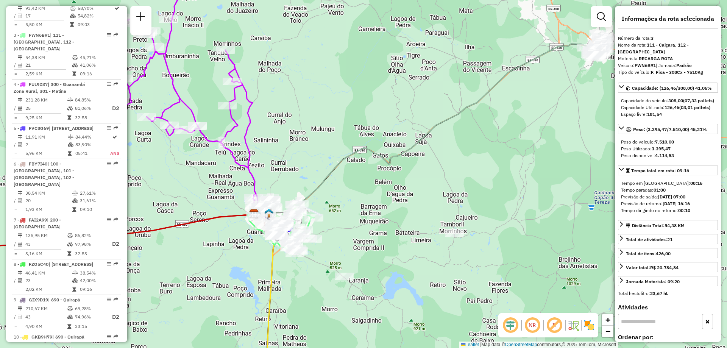
drag, startPoint x: 341, startPoint y: 235, endPoint x: 514, endPoint y: 210, distance: 174.4
click at [514, 210] on div "Janela de atendimento Grade de atendimento Capacidade Transportadoras Veículos …" at bounding box center [363, 174] width 727 height 348
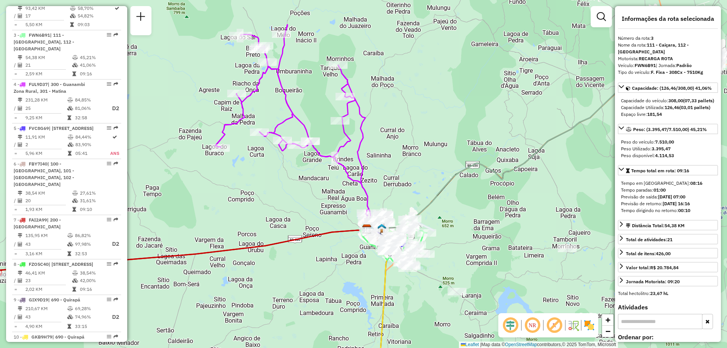
drag, startPoint x: 297, startPoint y: 153, endPoint x: 301, endPoint y: 195, distance: 42.9
click at [301, 195] on div "Janela de atendimento Grade de atendimento Capacidade Transportadoras Veículos …" at bounding box center [363, 174] width 727 height 348
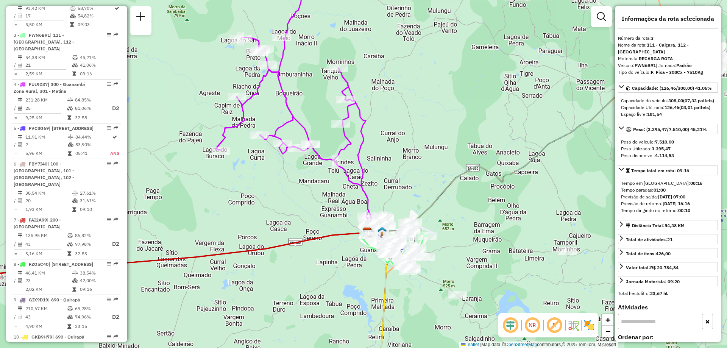
drag, startPoint x: 368, startPoint y: 47, endPoint x: 364, endPoint y: 59, distance: 12.9
click at [366, 56] on div "Janela de atendimento Grade de atendimento Capacidade Transportadoras Veículos …" at bounding box center [363, 174] width 727 height 348
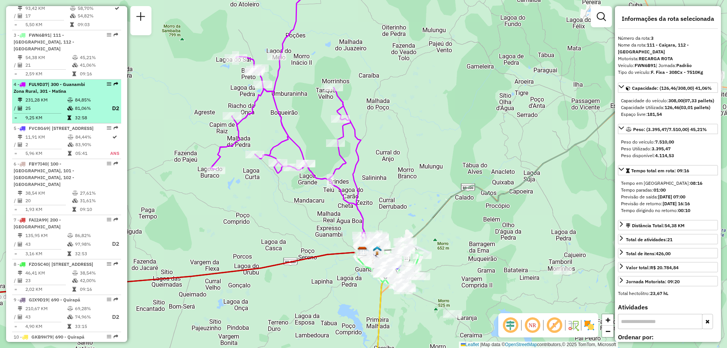
click at [78, 81] on div "4 - FUL9D37 | 300 - Guanambi Zona Rural, 301 - Matina" at bounding box center [54, 88] width 80 height 14
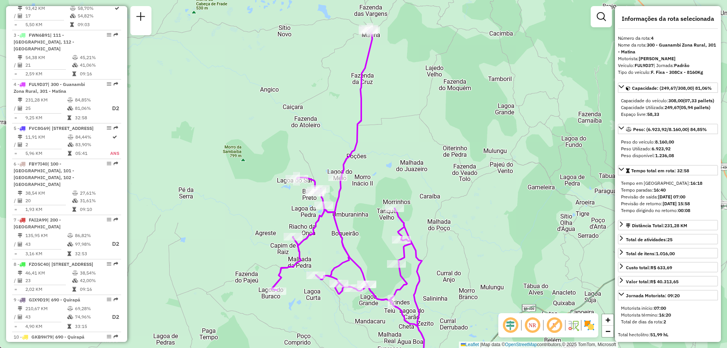
drag, startPoint x: 386, startPoint y: 131, endPoint x: 375, endPoint y: 158, distance: 29.2
click at [375, 158] on div "Janela de atendimento Grade de atendimento Capacidade Transportadoras Veículos …" at bounding box center [363, 174] width 727 height 348
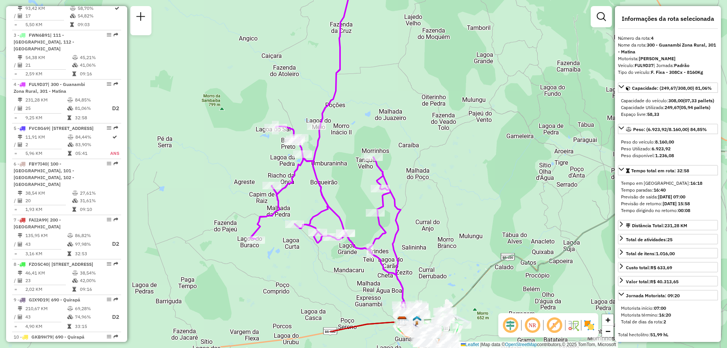
drag, startPoint x: 387, startPoint y: 161, endPoint x: 350, endPoint y: 71, distance: 96.9
click at [352, 72] on div "Janela de atendimento Grade de atendimento Capacidade Transportadoras Veículos …" at bounding box center [363, 174] width 727 height 348
